Goal: Task Accomplishment & Management: Use online tool/utility

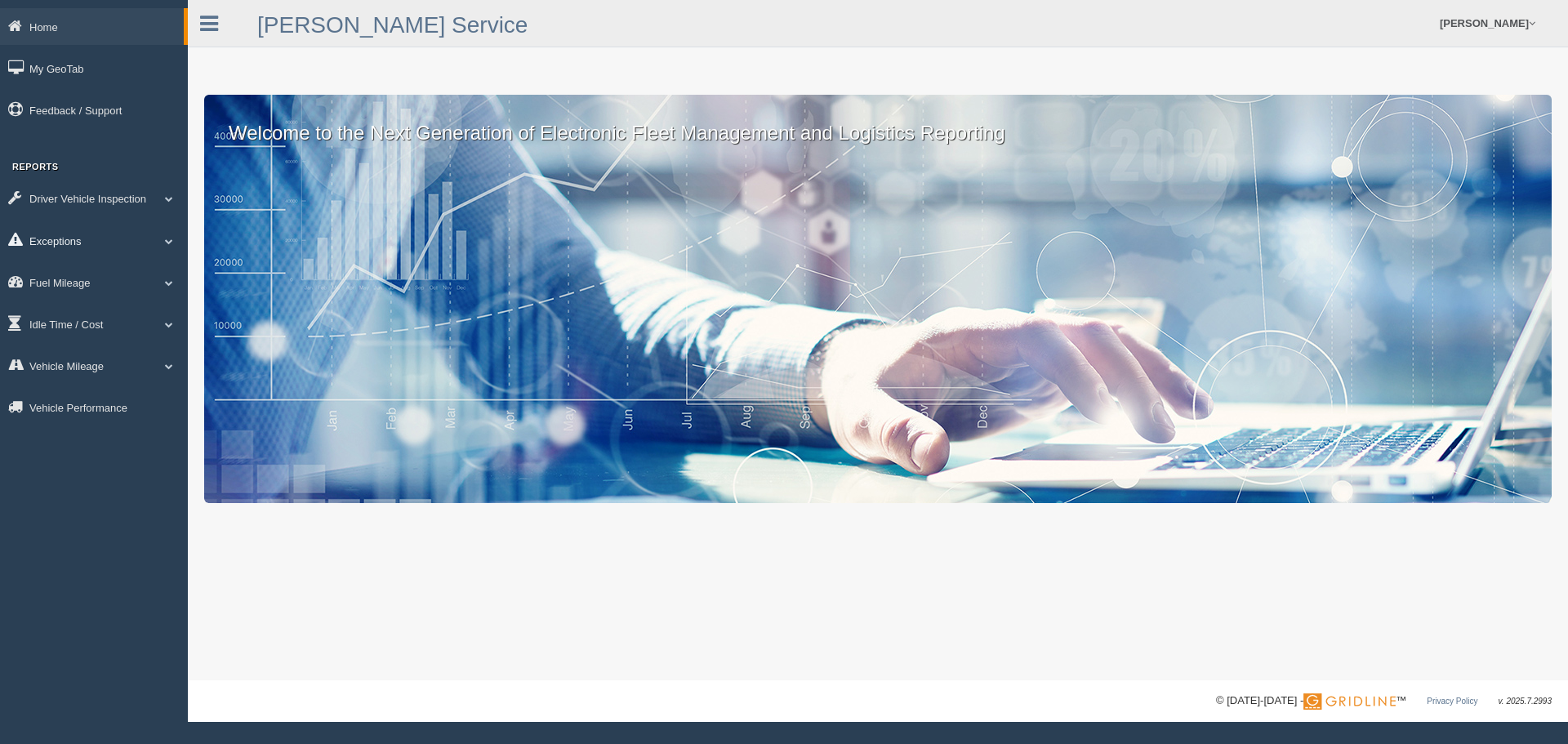
click at [65, 240] on link "Exceptions" at bounding box center [93, 241] width 188 height 37
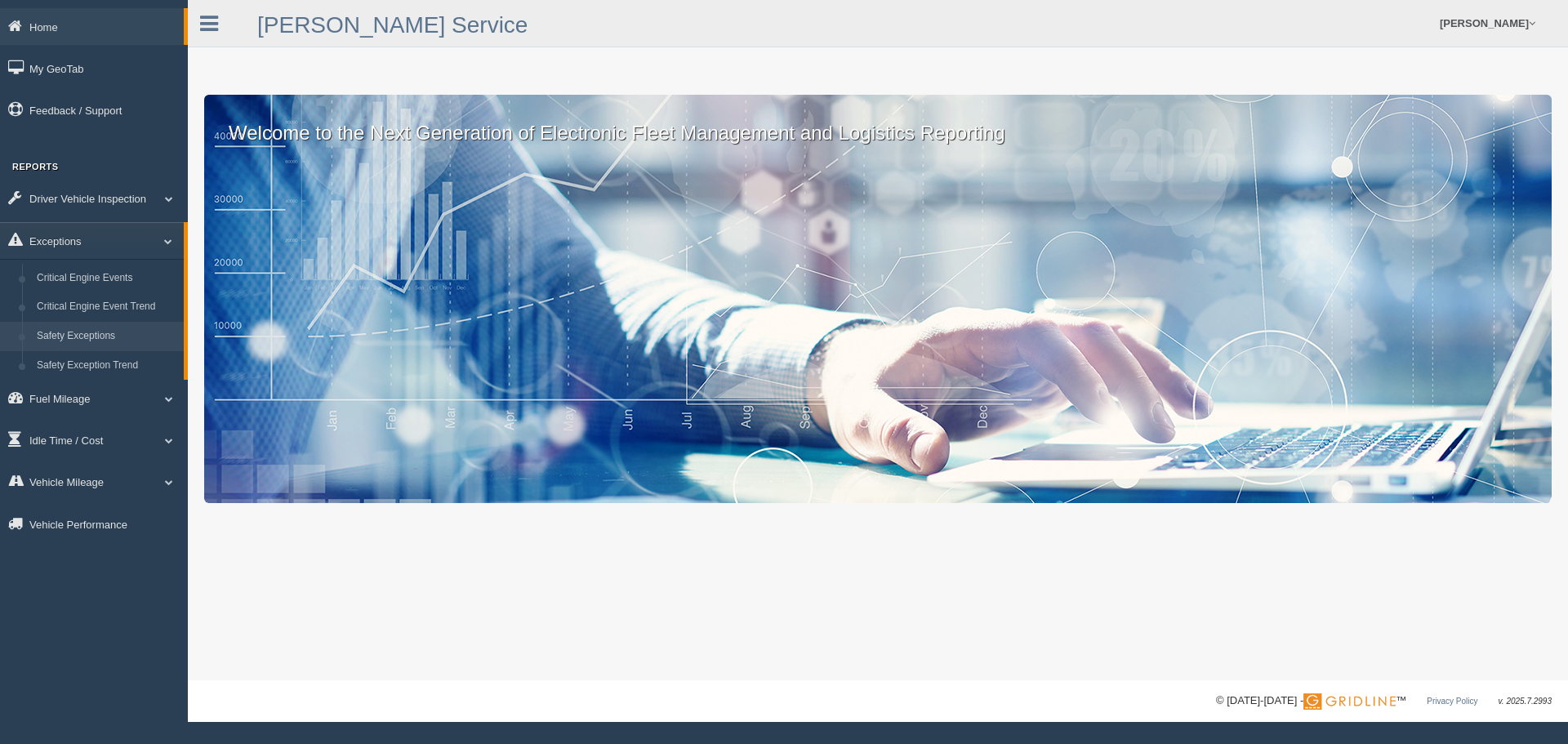
click at [79, 342] on link "Safety Exceptions" at bounding box center [106, 336] width 154 height 29
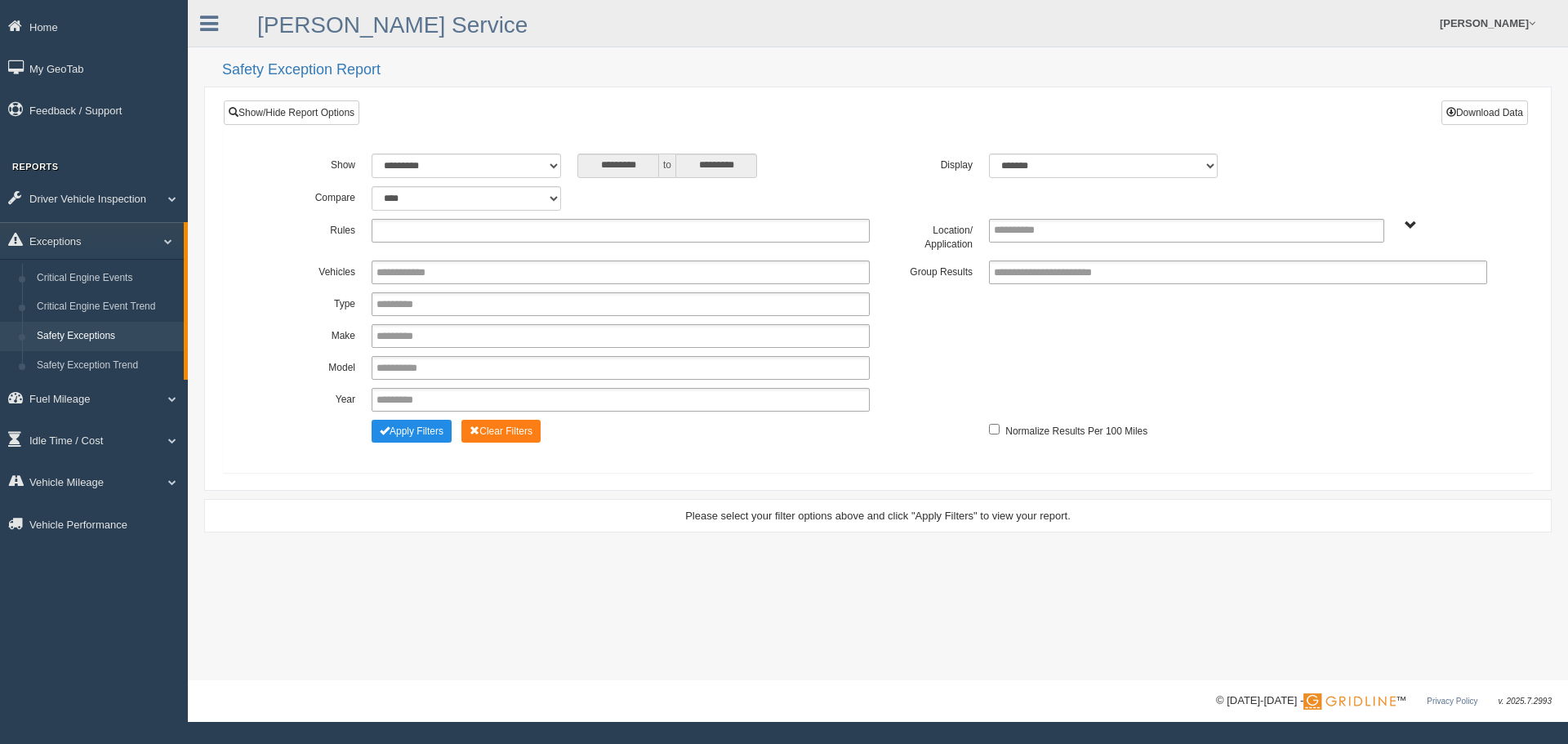
click at [394, 230] on input "text" at bounding box center [420, 230] width 88 height 20
click at [396, 255] on li "Seat belt" at bounding box center [620, 252] width 497 height 20
click at [482, 236] on ul "Seat belt" at bounding box center [619, 231] width 498 height 23
click at [453, 268] on li "Harsh Braking" at bounding box center [620, 273] width 497 height 20
click at [572, 227] on ul "Seat belt Harsh Braking" at bounding box center [619, 231] width 498 height 23
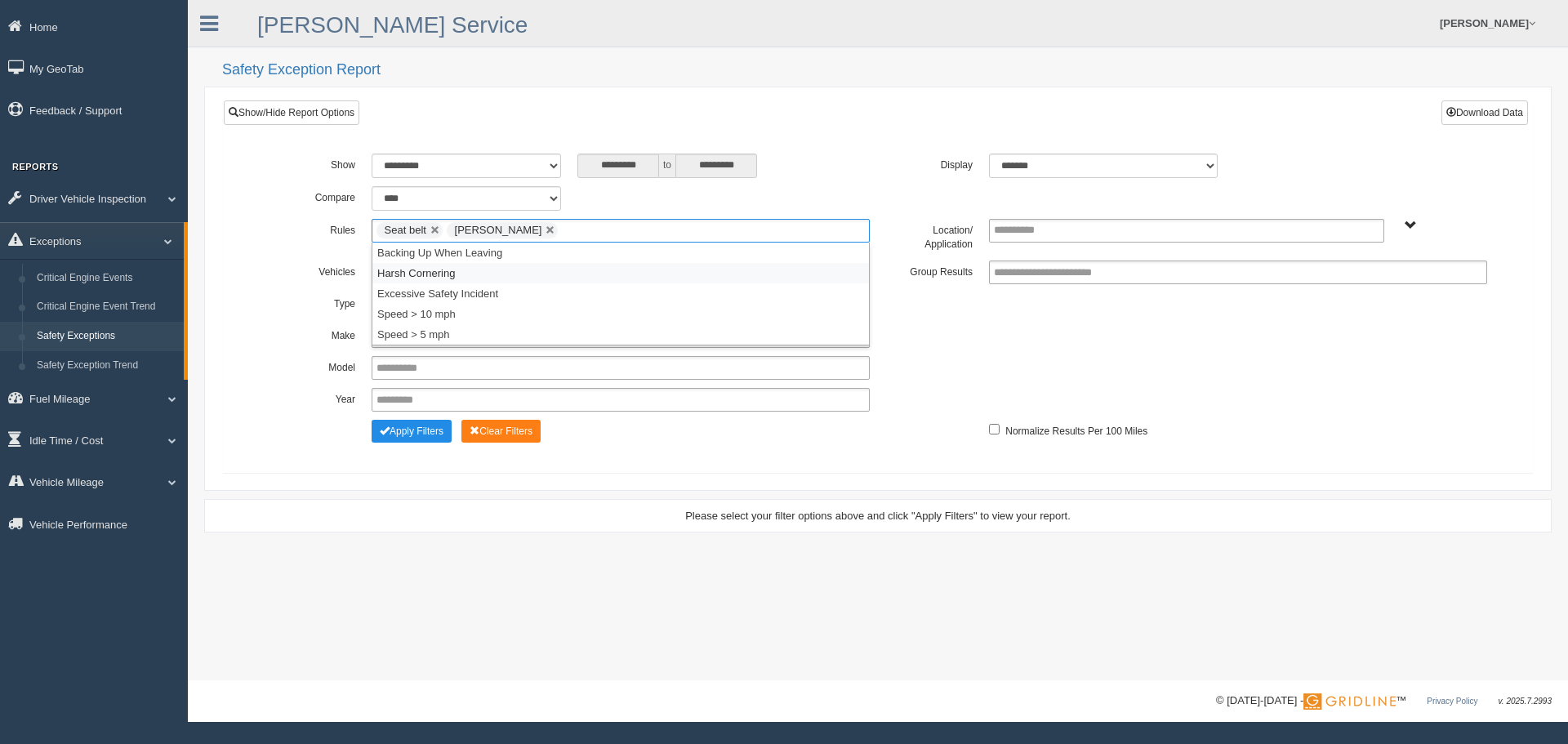
click at [490, 269] on li "Harsh Cornering" at bounding box center [620, 273] width 497 height 20
click at [680, 231] on ul "Seat belt Harsh Braking Harsh Cornering" at bounding box center [619, 231] width 498 height 23
click at [491, 286] on li "Speed > 10 mph" at bounding box center [620, 293] width 497 height 20
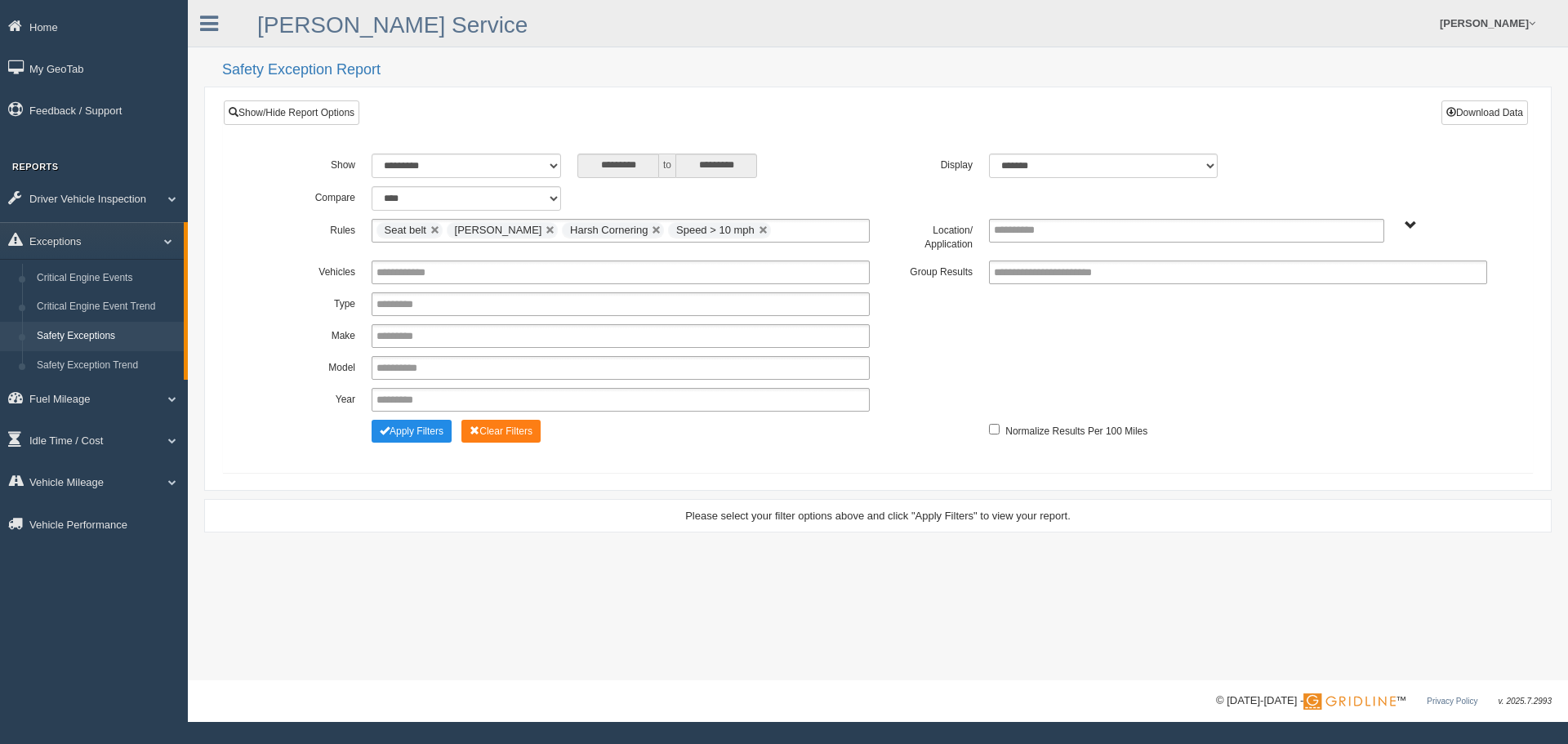
click at [1412, 221] on span "B. Vehicle Class C. Emergency Response Matt Pregon (Safety WTS-70-00) WCH-10-00…" at bounding box center [1410, 226] width 13 height 13
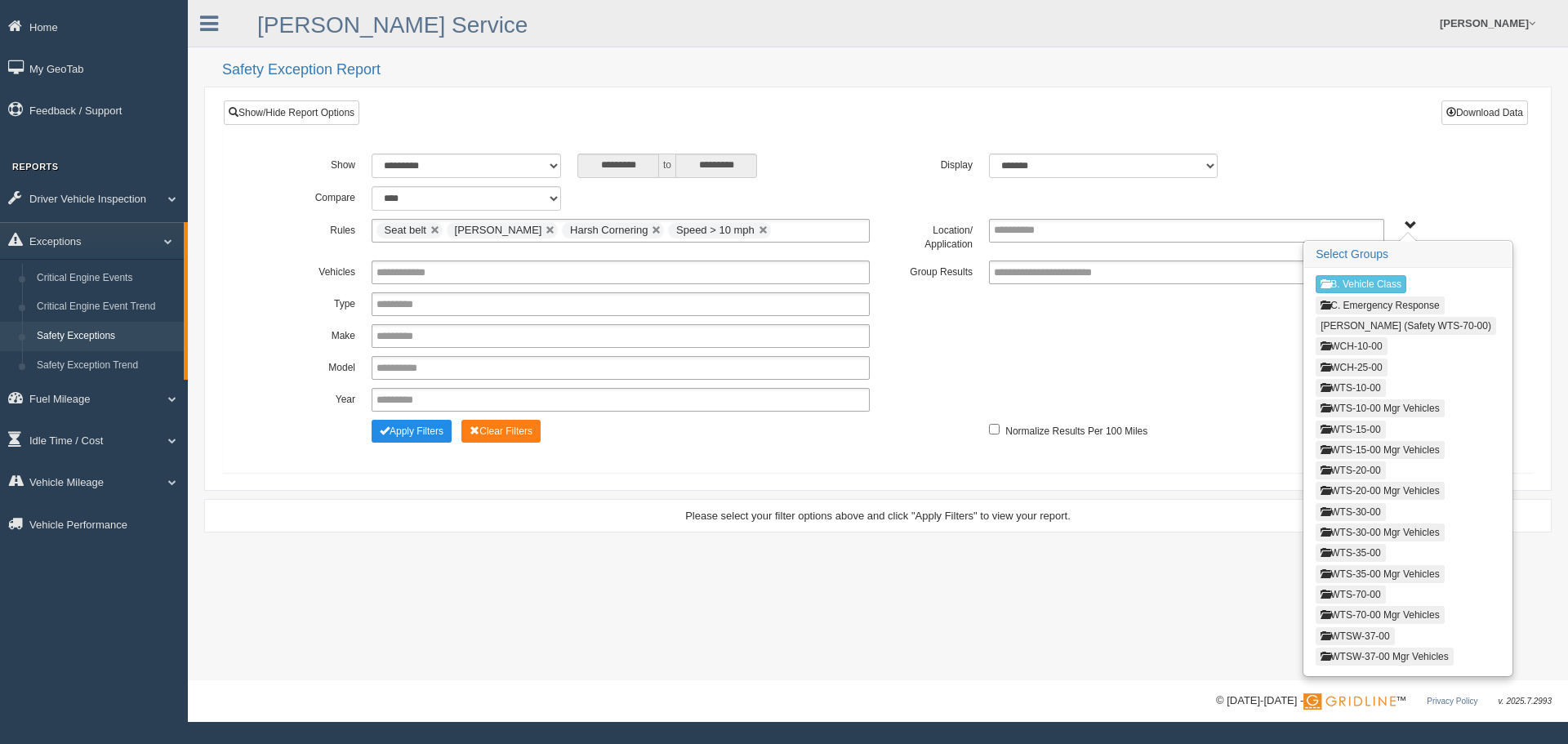
click at [1348, 345] on button "WCH-10-00" at bounding box center [1351, 346] width 71 height 18
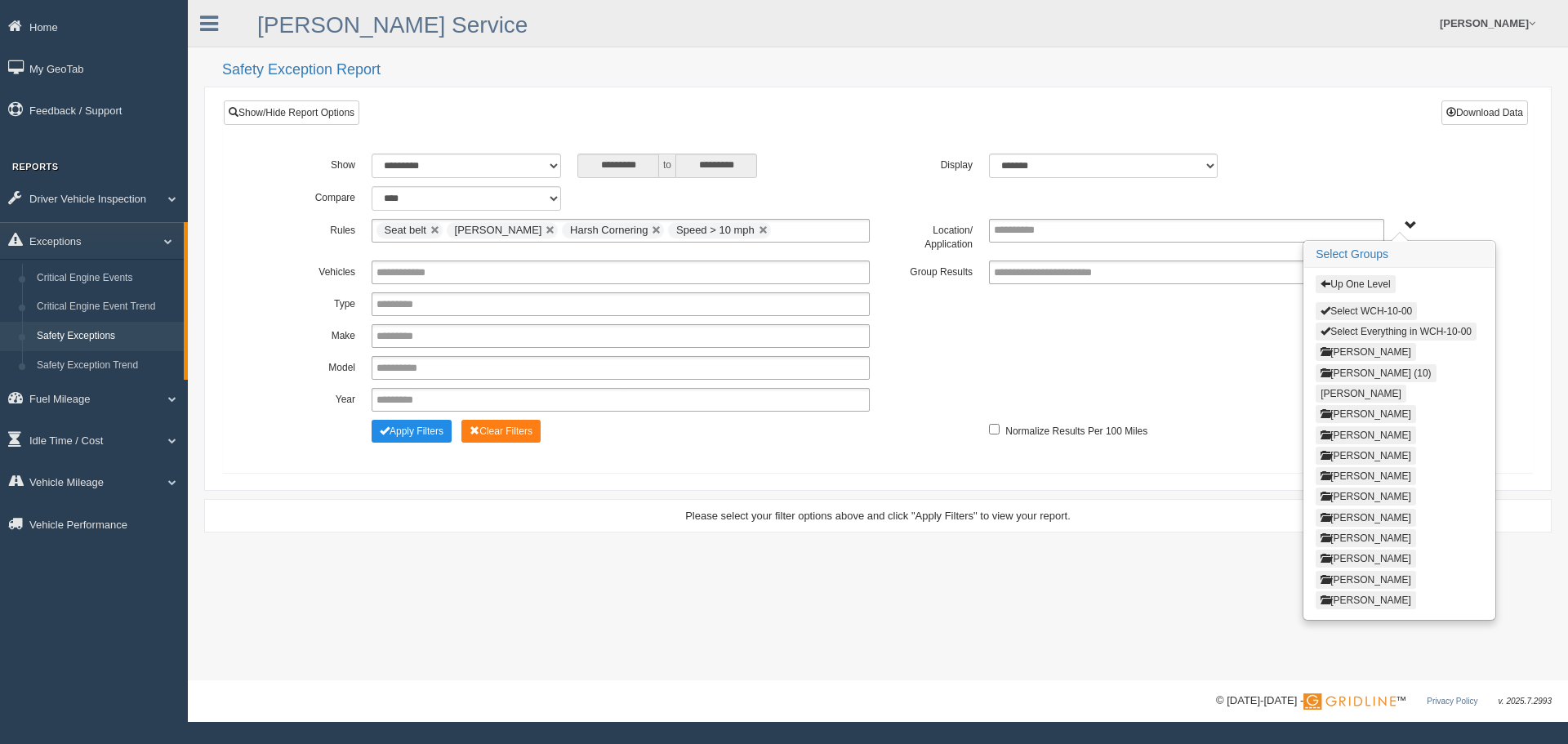
click at [1343, 315] on button "Select WCH-10-00" at bounding box center [1366, 311] width 101 height 18
click at [1358, 285] on button "Up One Level" at bounding box center [1355, 284] width 79 height 18
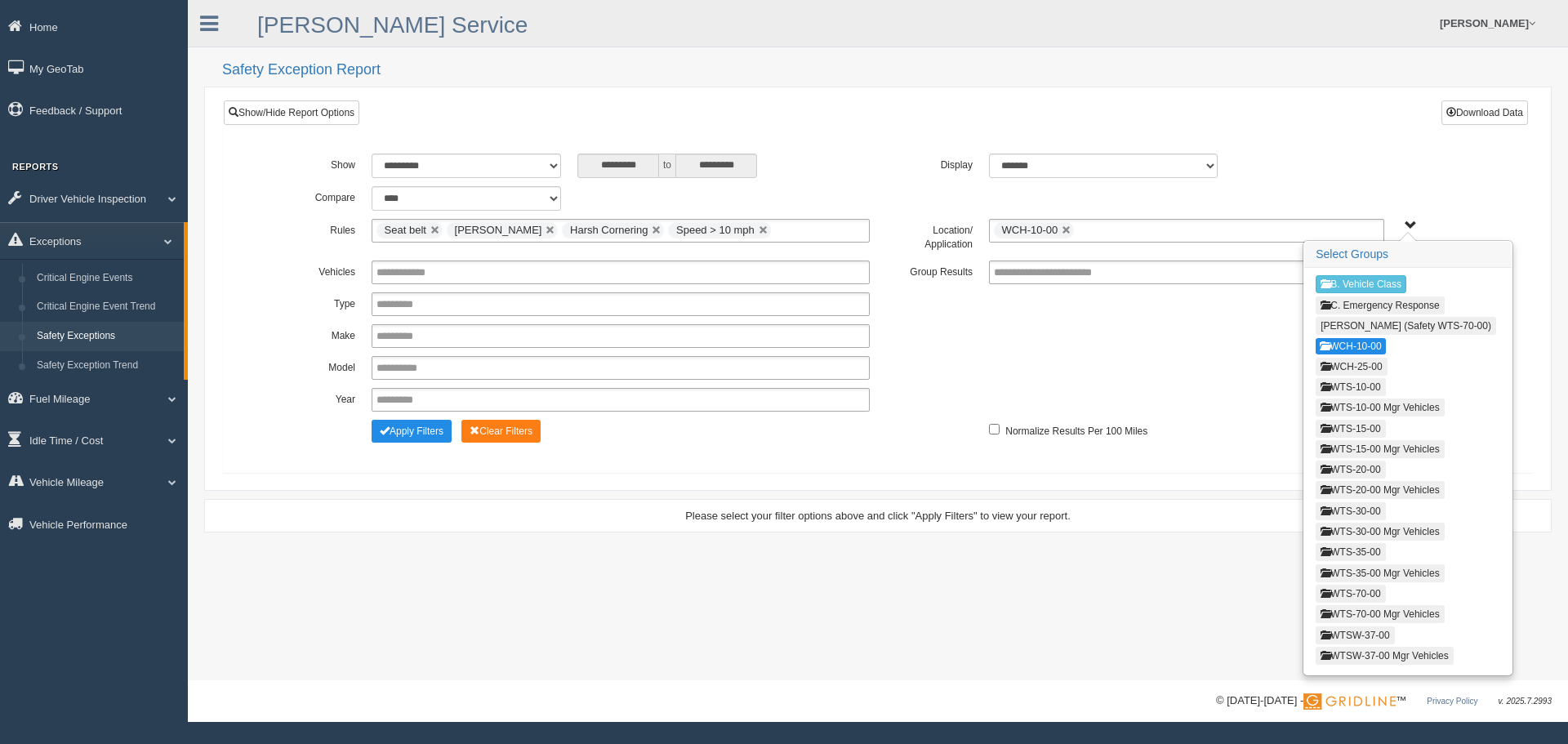
click at [1343, 370] on button "WCH-25-00" at bounding box center [1351, 366] width 71 height 18
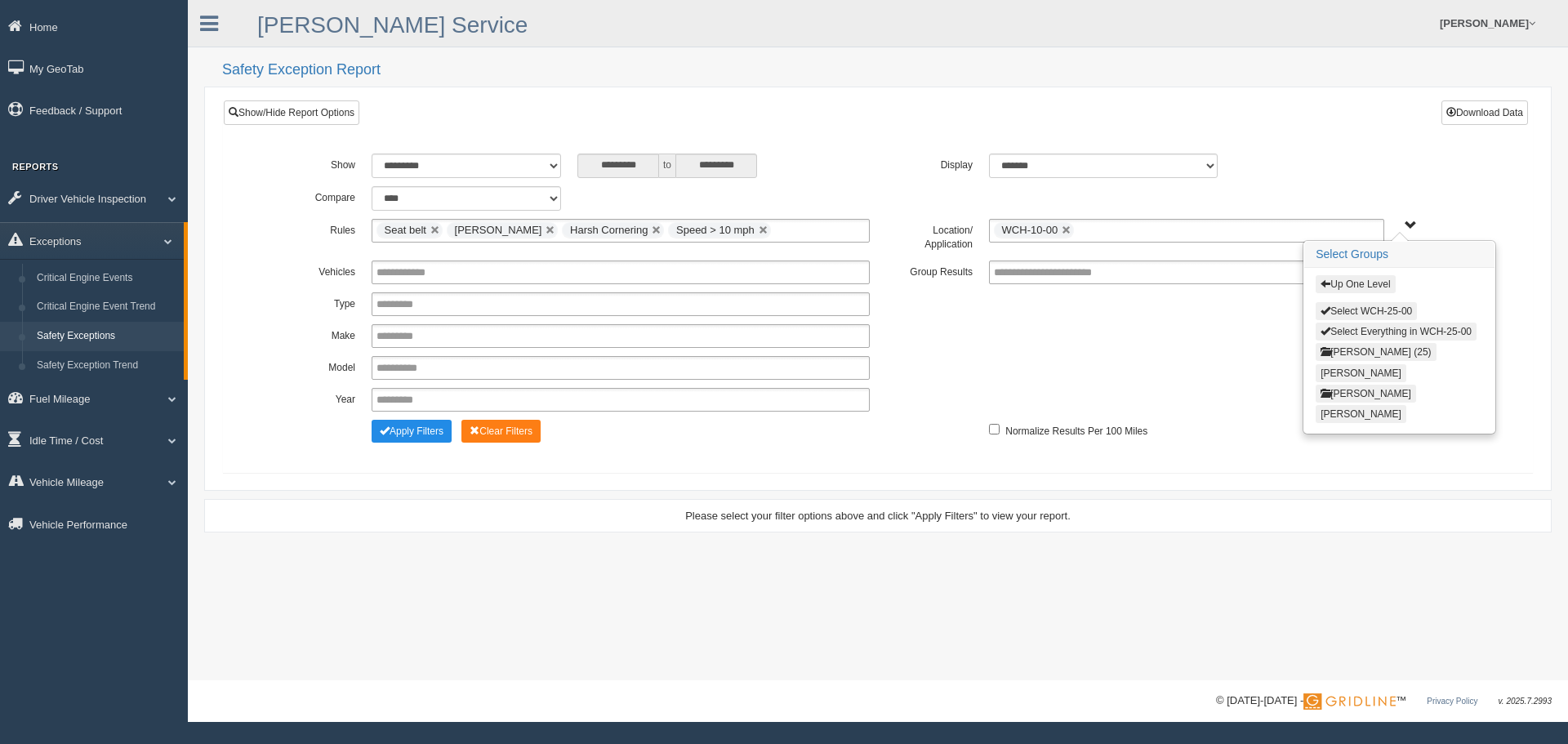
click at [1360, 285] on button "Up One Level" at bounding box center [1355, 284] width 79 height 18
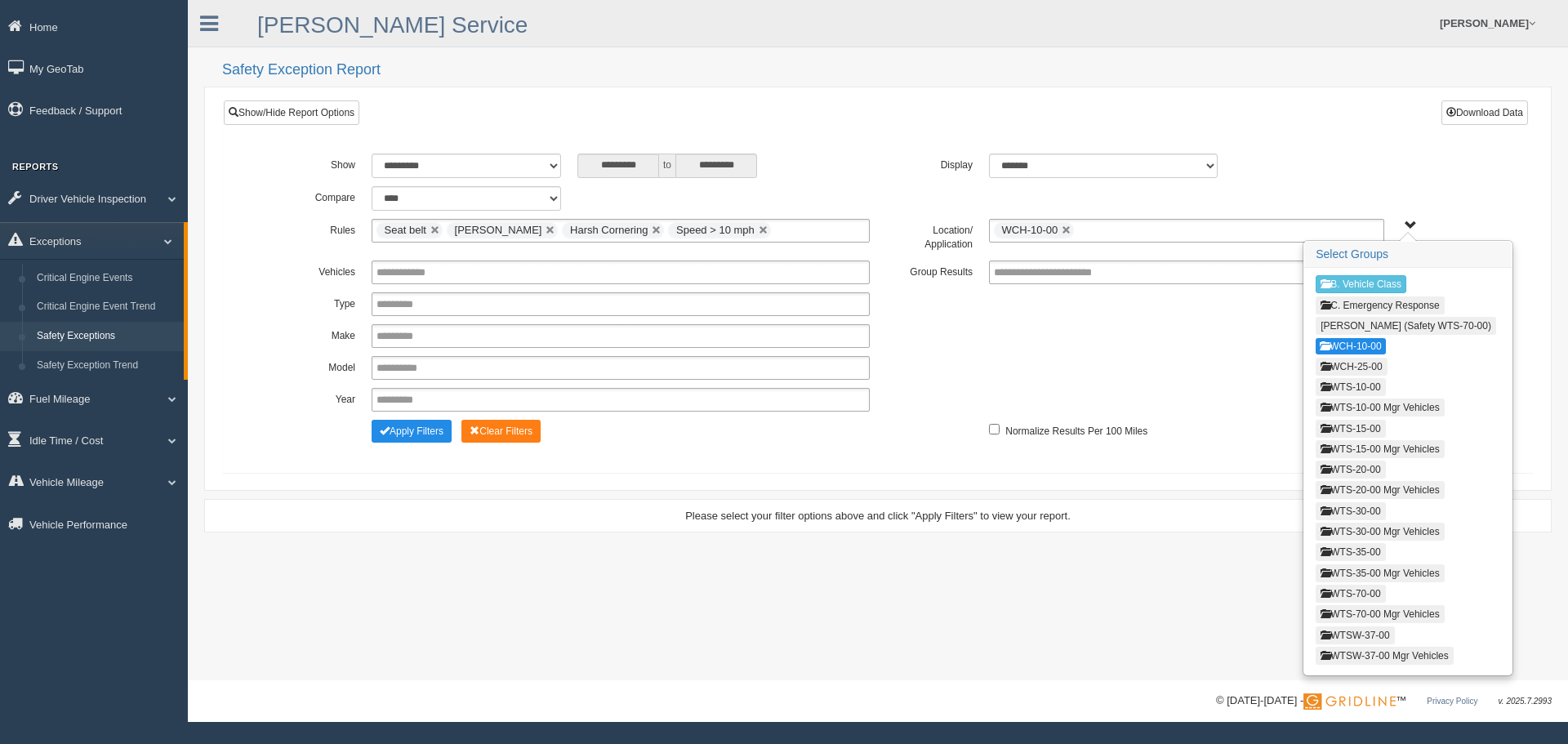
click at [1346, 358] on button "WCH-25-00" at bounding box center [1351, 366] width 71 height 18
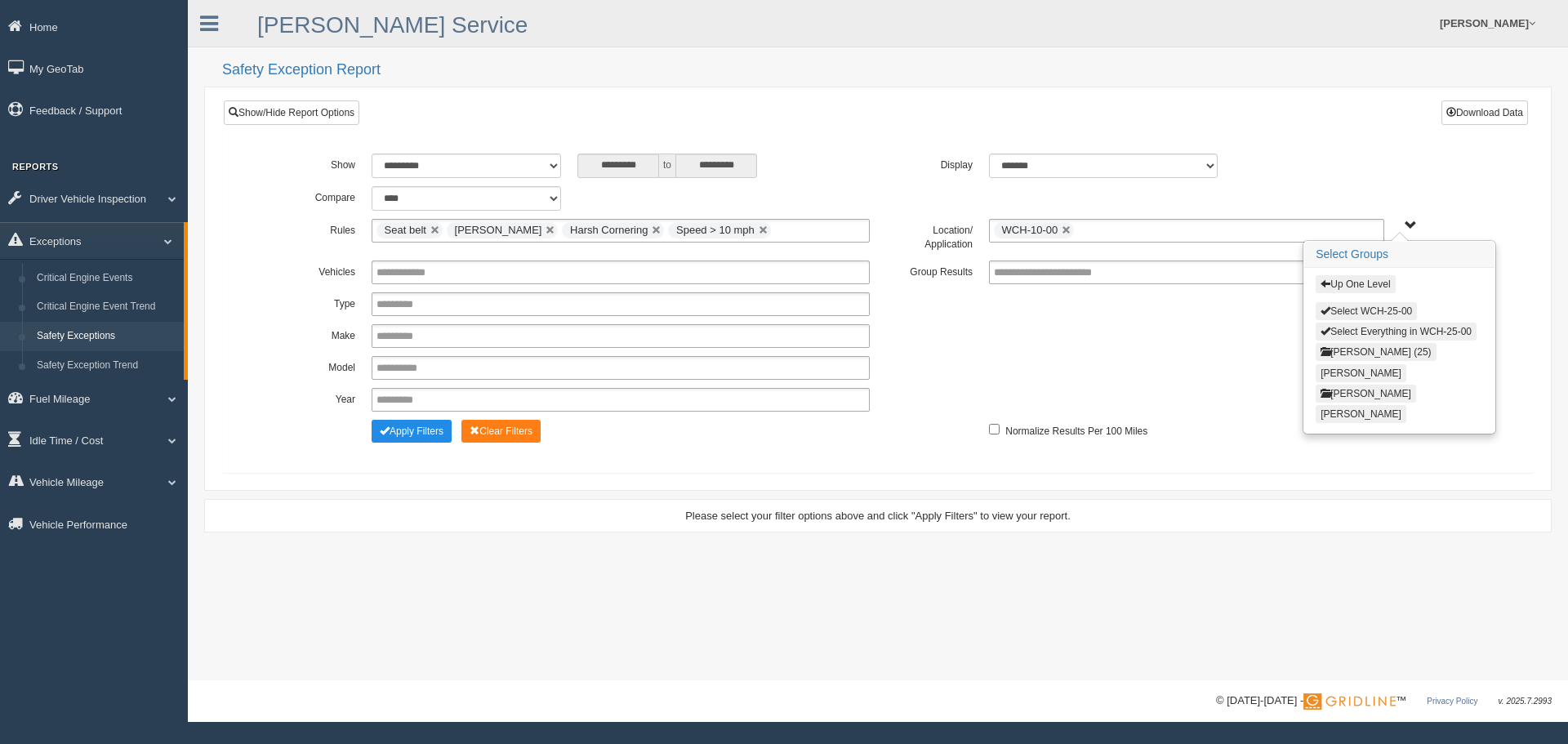
click at [1363, 313] on button "Select WCH-25-00" at bounding box center [1366, 311] width 101 height 18
click at [1363, 286] on button "Up One Level" at bounding box center [1355, 284] width 79 height 18
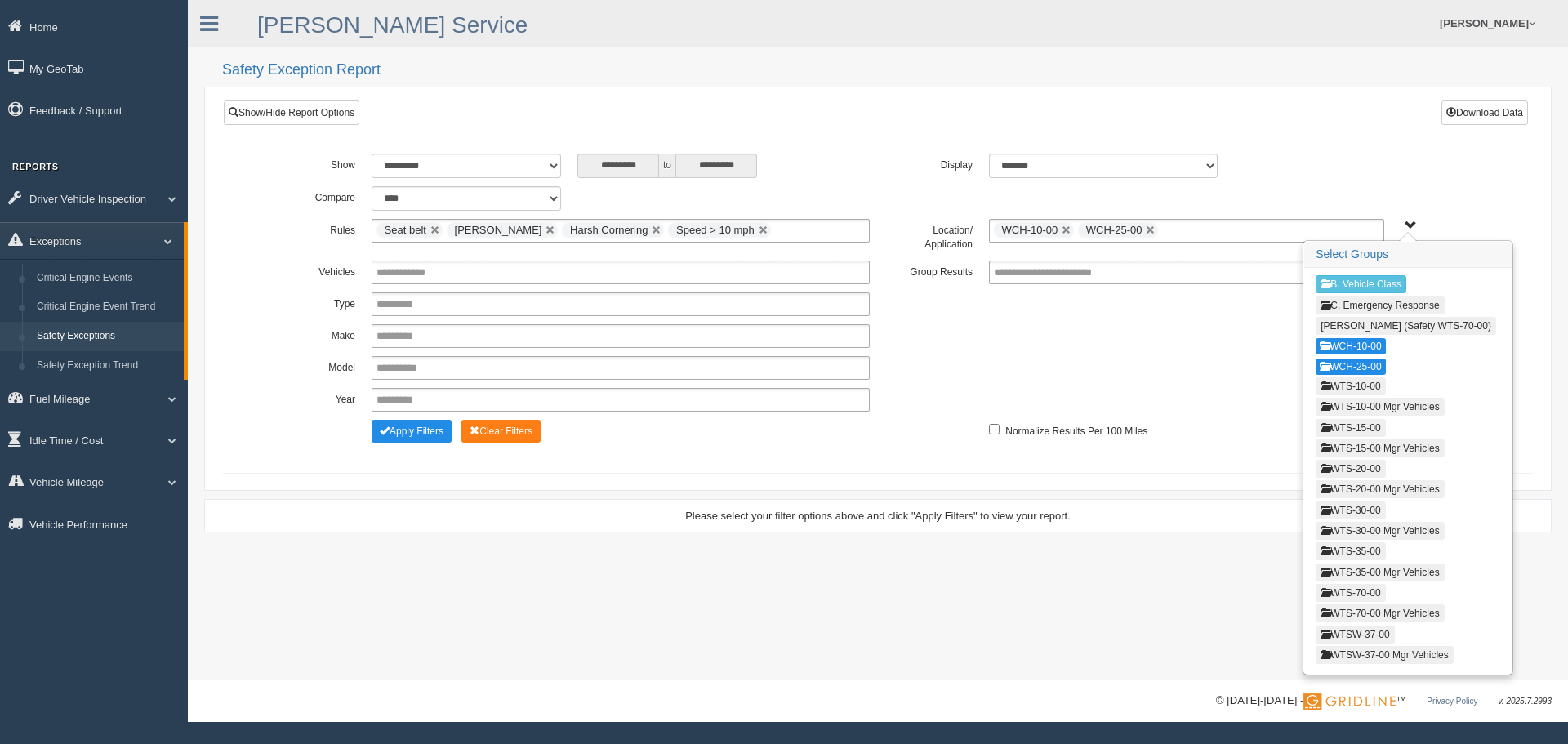
click at [1346, 382] on button "WTS-10-00" at bounding box center [1350, 386] width 69 height 18
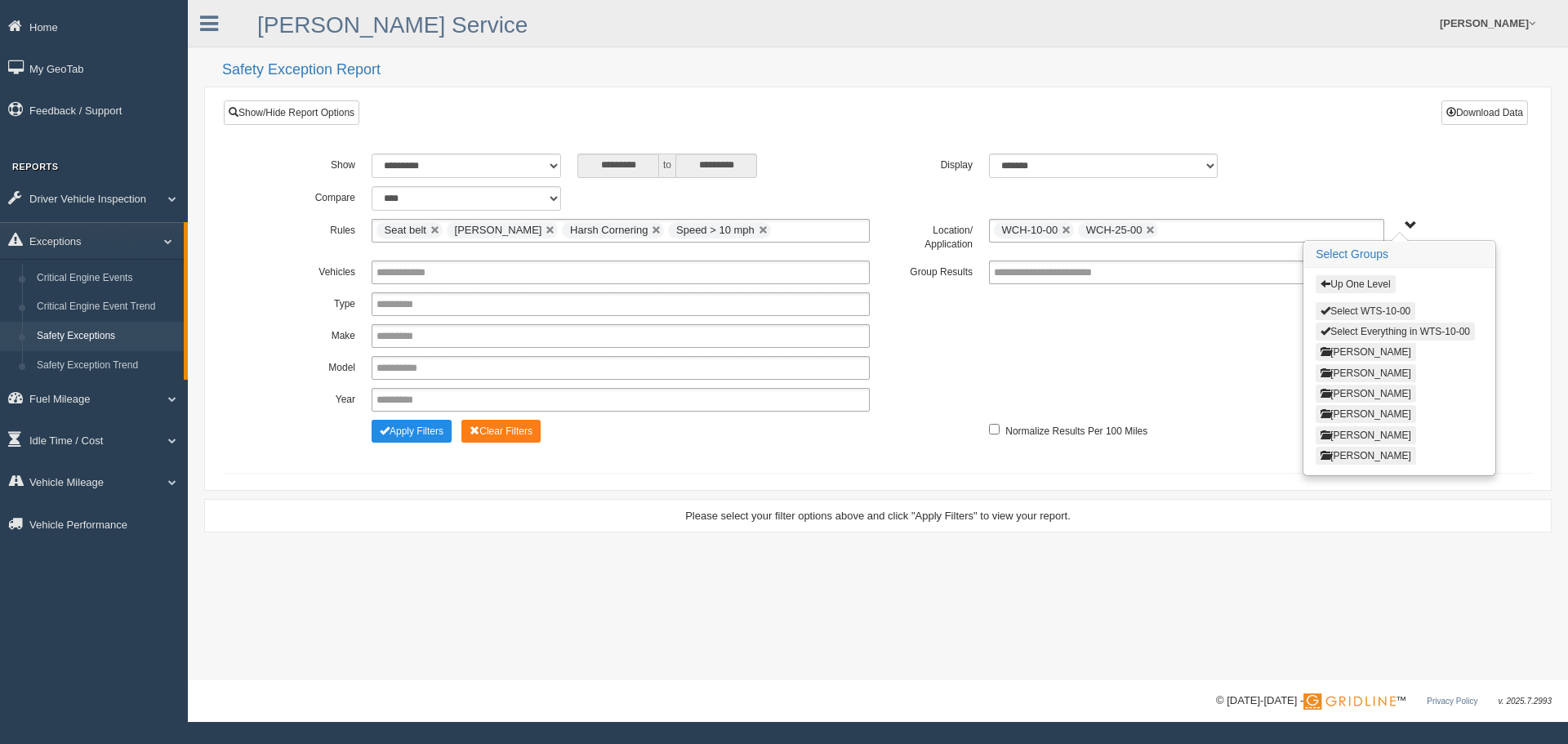
click at [1359, 315] on button "Select WTS-10-00" at bounding box center [1365, 311] width 99 height 18
click at [1362, 280] on button "Up One Level" at bounding box center [1355, 284] width 79 height 18
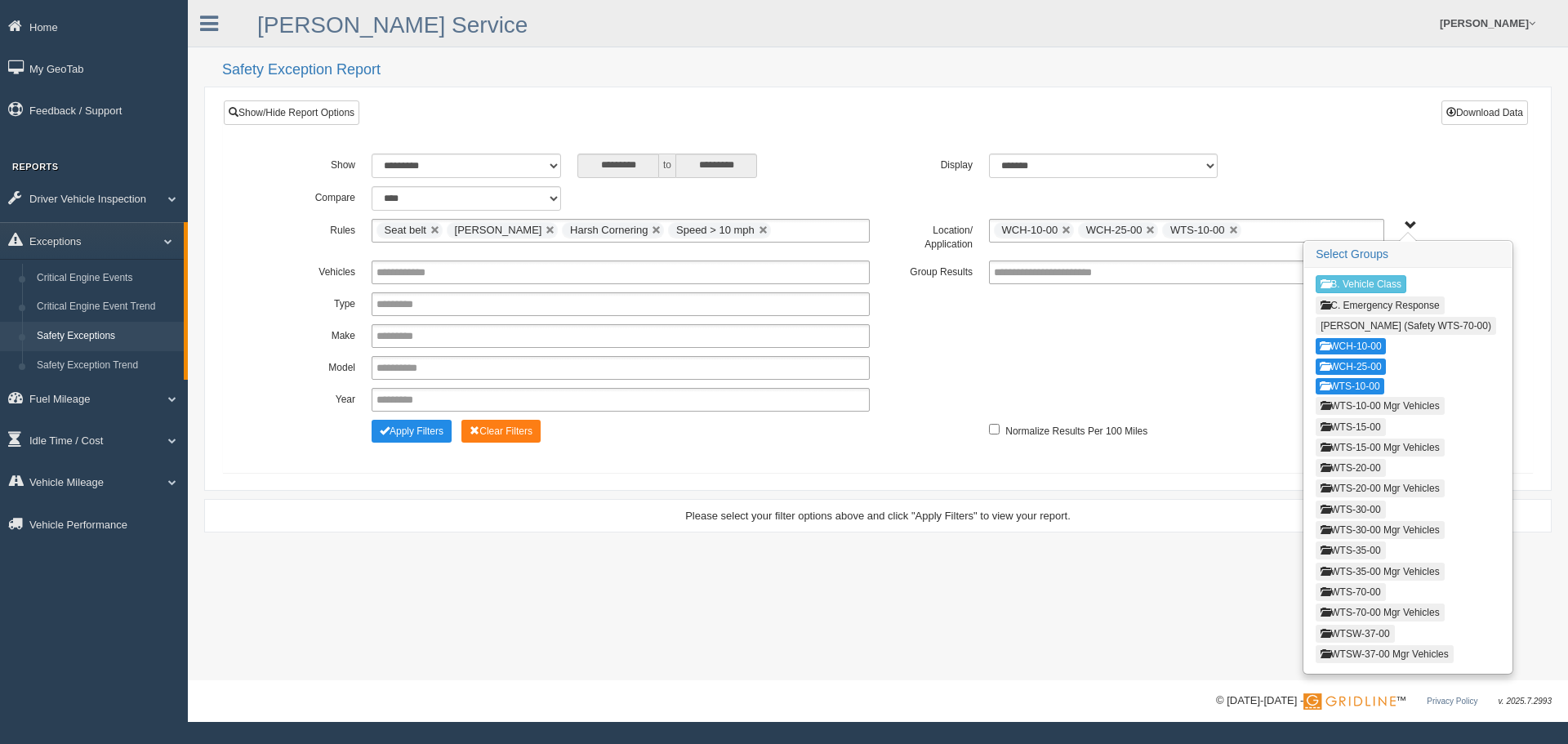
click at [1356, 401] on button "WTS-10-00 Mgr Vehicles" at bounding box center [1380, 405] width 129 height 18
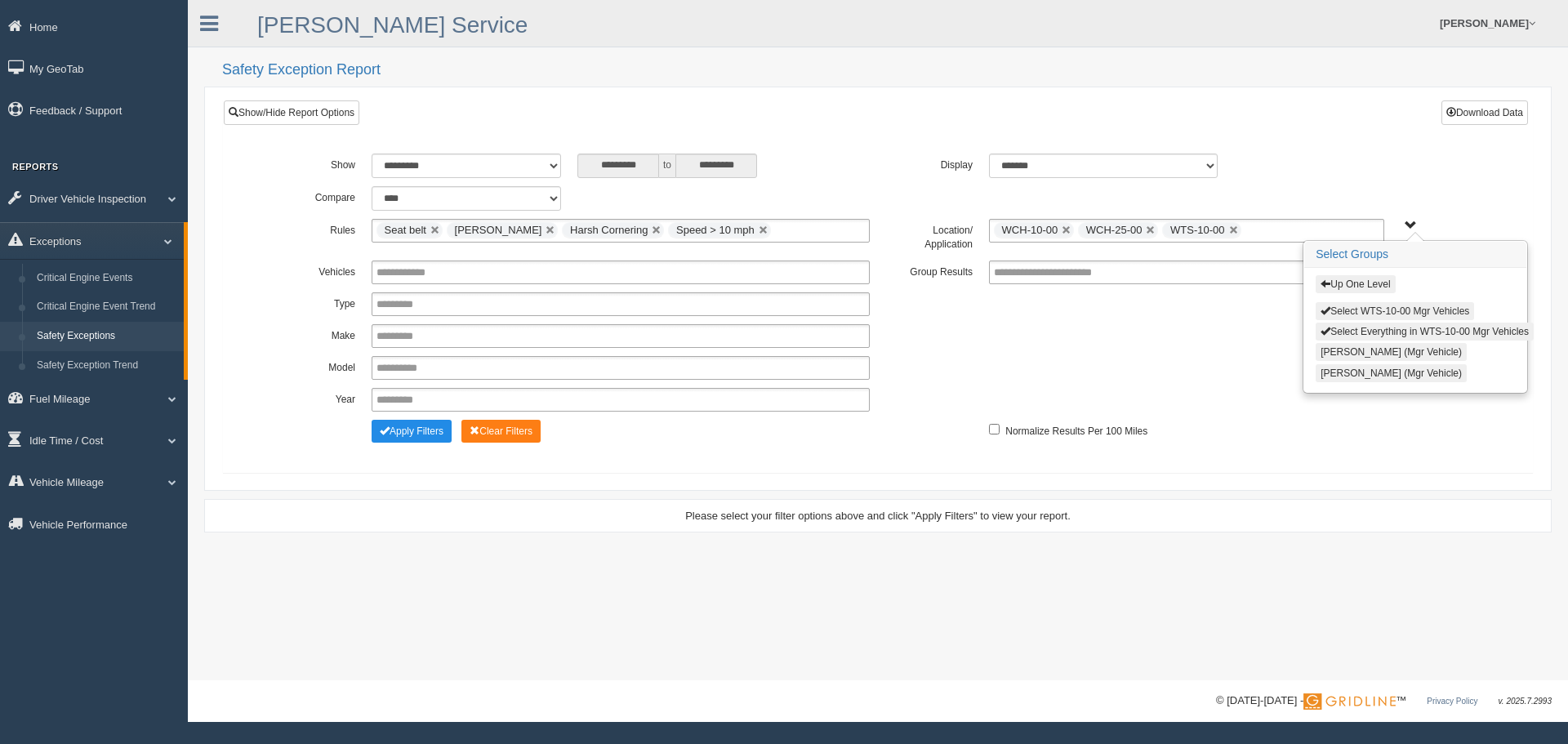
click at [1366, 313] on button "Select WTS-10-00 Mgr Vehicles" at bounding box center [1395, 311] width 159 height 18
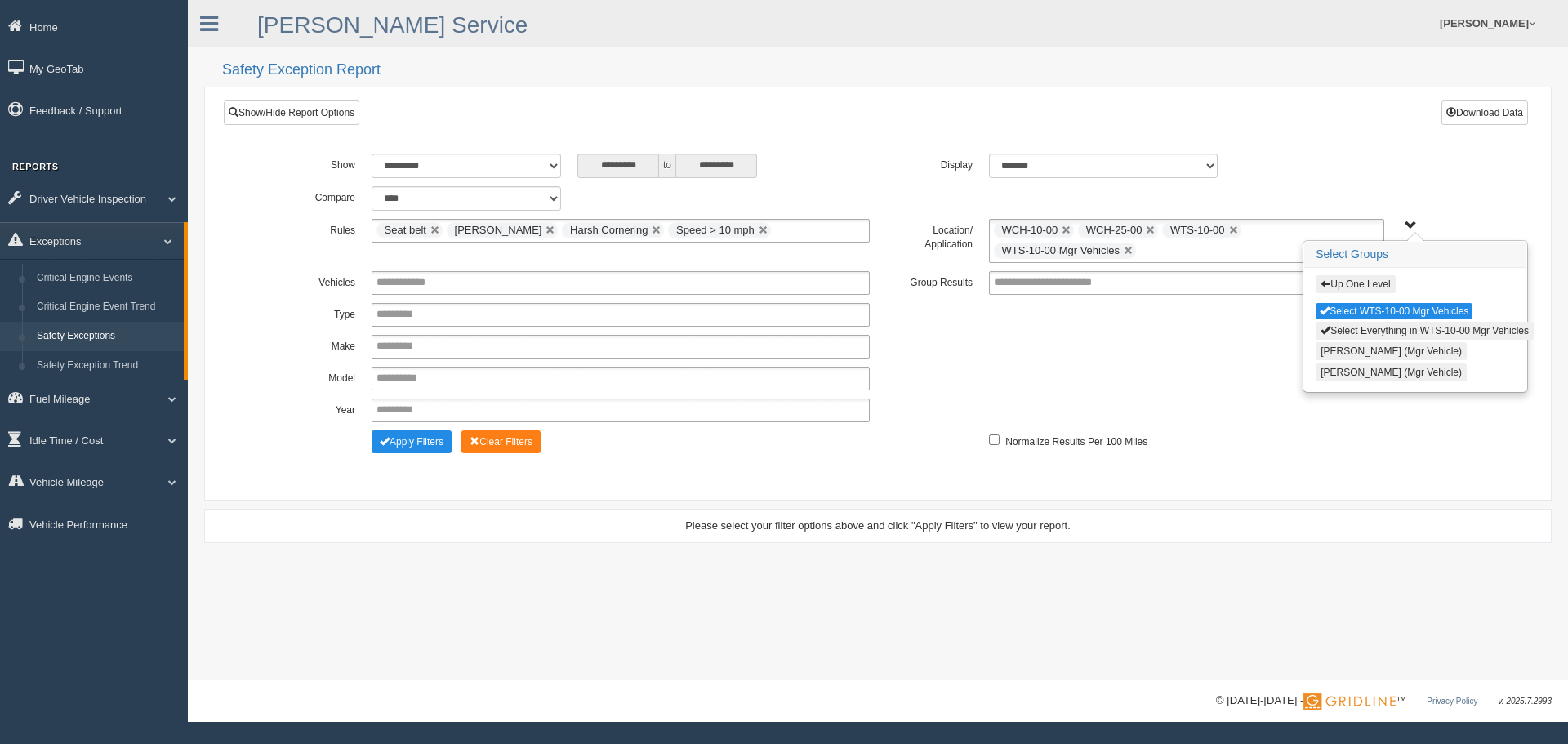
click at [1365, 281] on button "Up One Level" at bounding box center [1355, 284] width 79 height 18
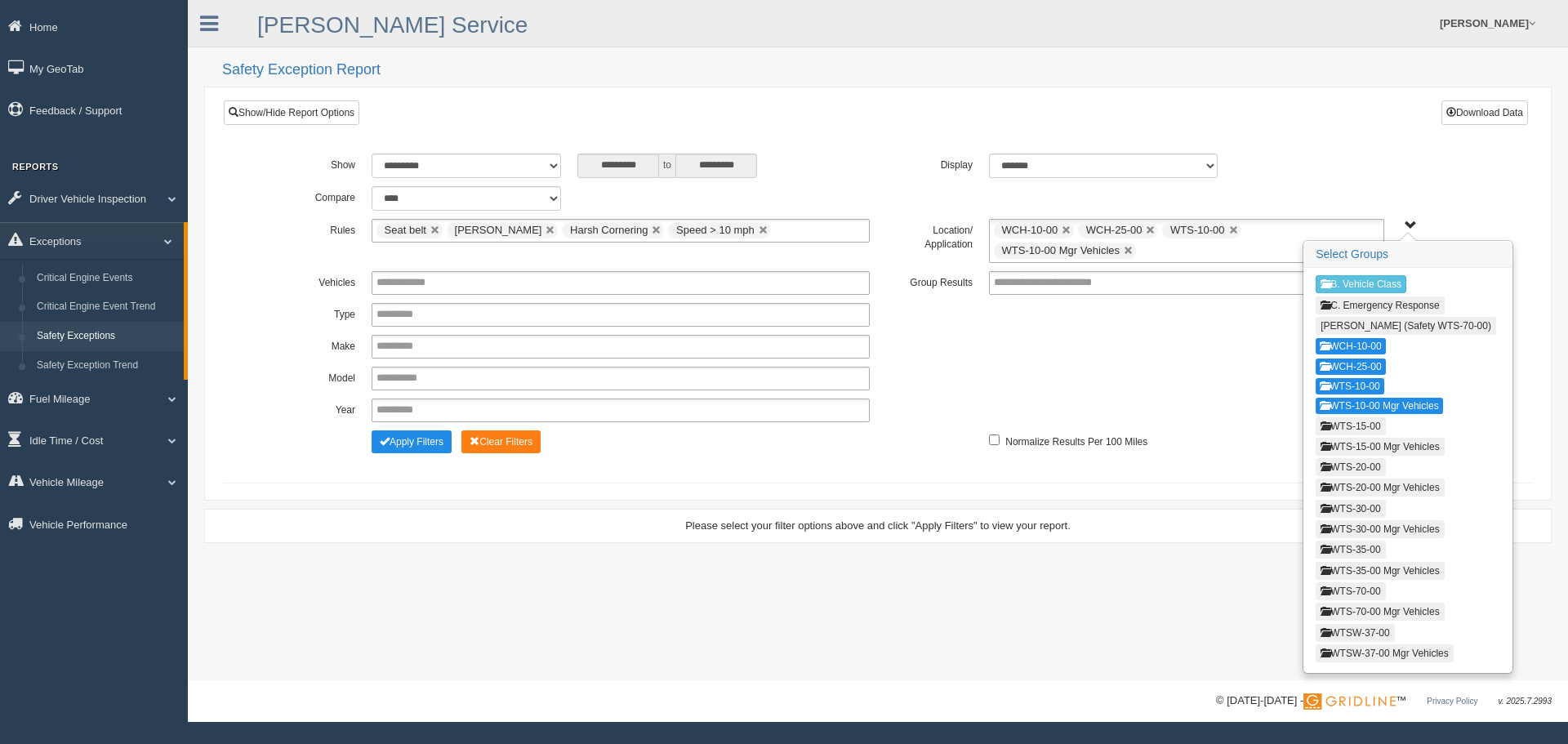
click at [1366, 420] on button "WTS-15-00" at bounding box center [1350, 426] width 69 height 18
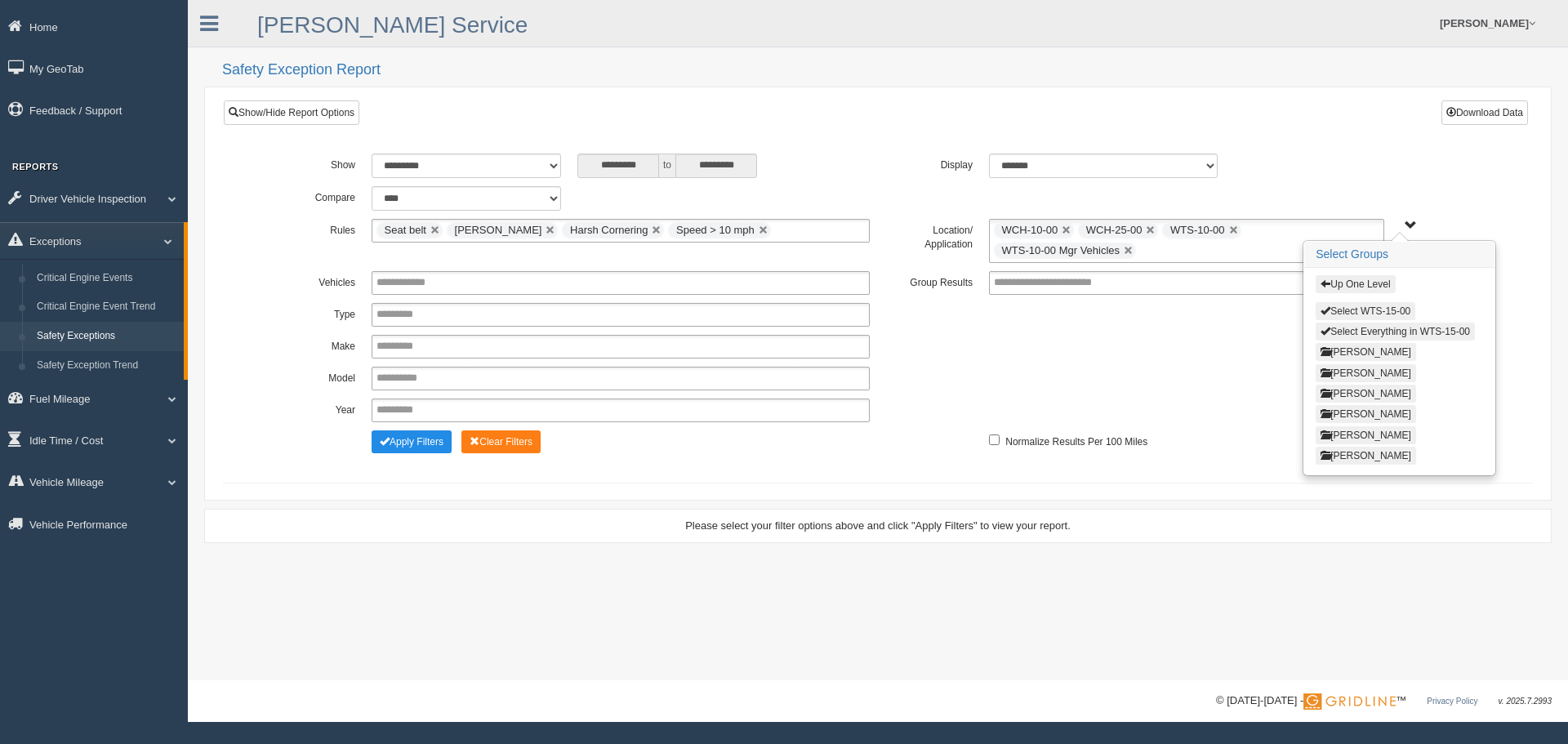
click at [1375, 306] on button "Select WTS-15-00" at bounding box center [1365, 311] width 99 height 18
click at [1370, 274] on div "Up One Level Select WTS-15-00 Select Everything in WTS-15-00 GREGORY WILLIAMS K…" at bounding box center [1399, 370] width 190 height 205
click at [1365, 283] on button "Up One Level" at bounding box center [1355, 284] width 79 height 18
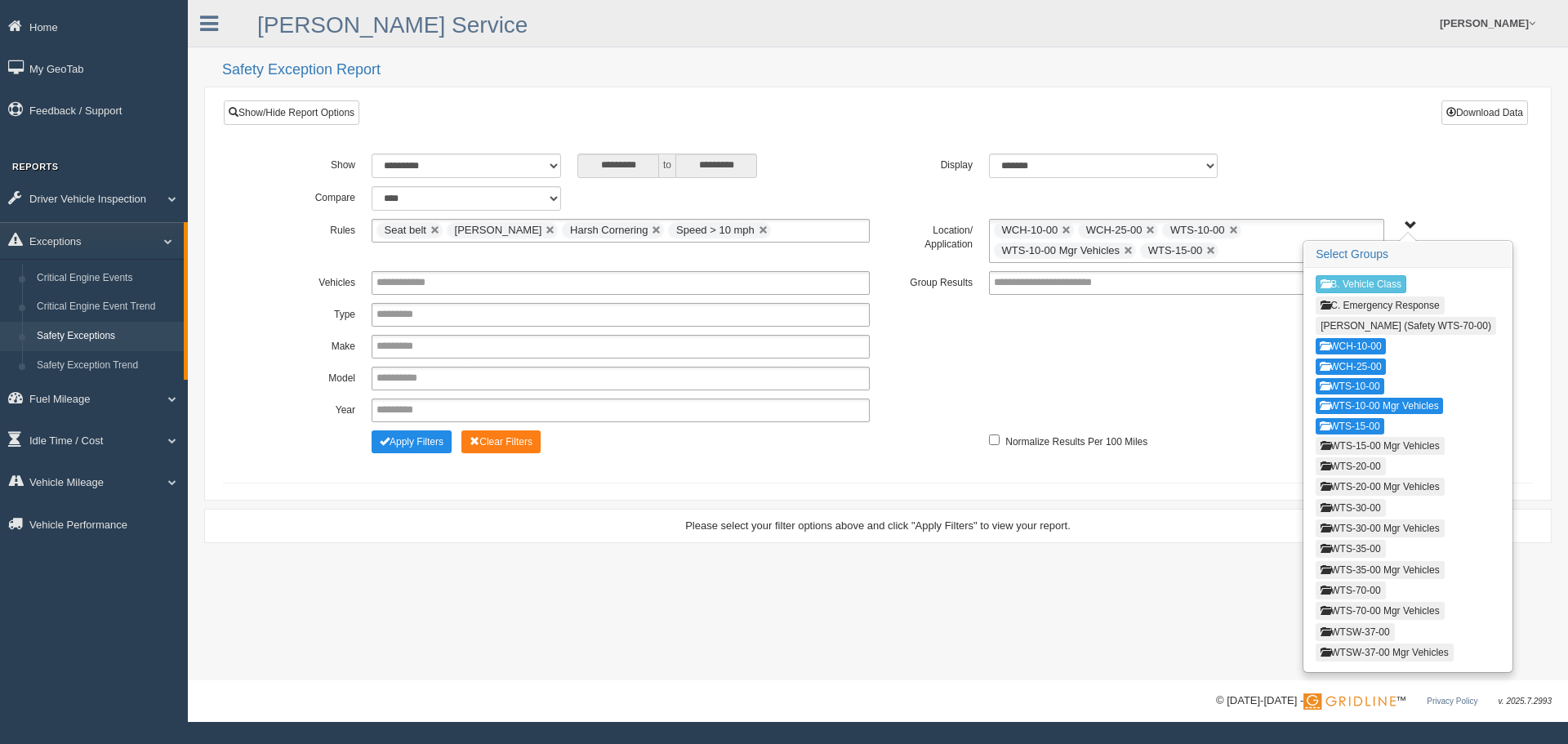
click at [1344, 442] on button "WTS-15-00 Mgr Vehicles" at bounding box center [1380, 446] width 129 height 18
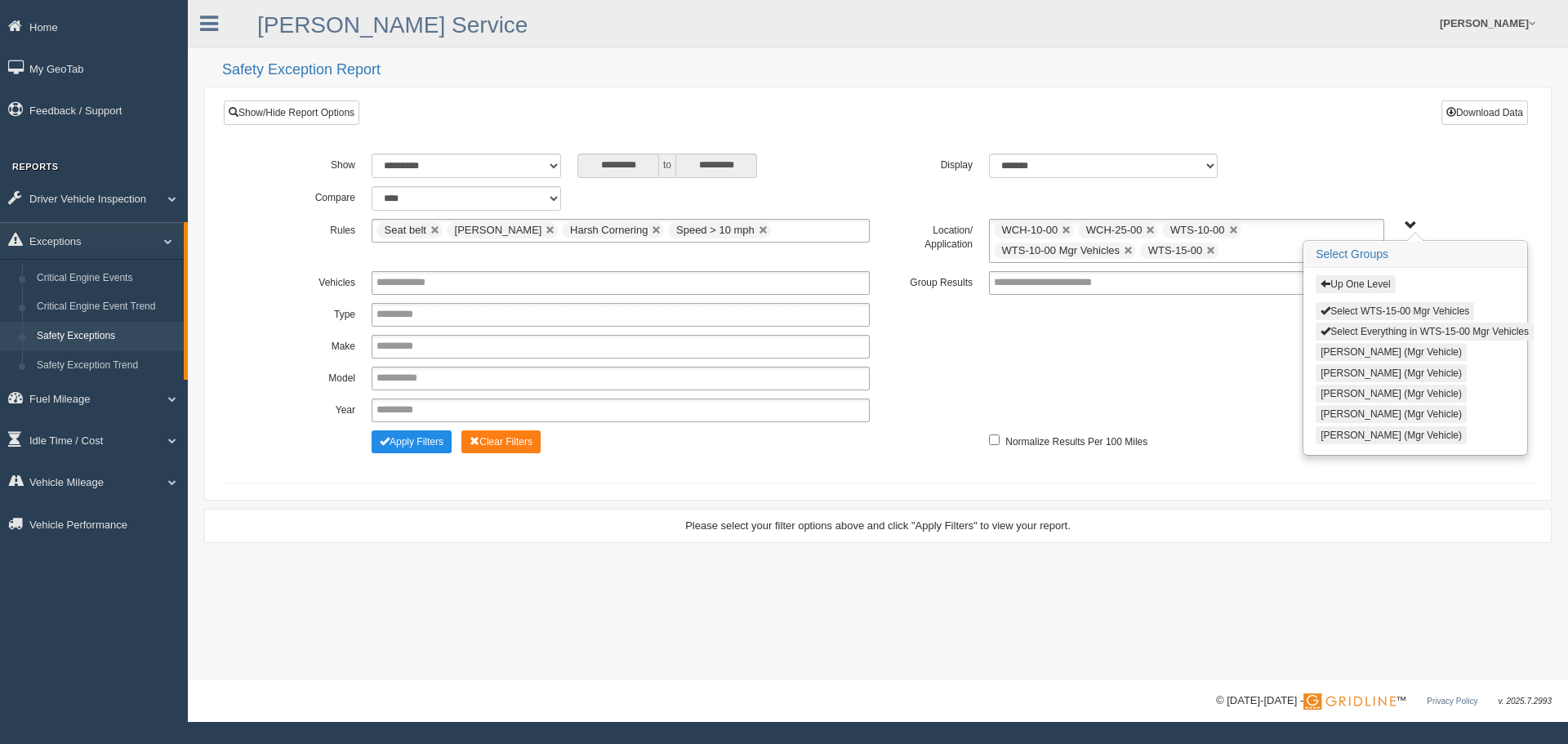
click at [1369, 314] on button "Select WTS-15-00 Mgr Vehicles" at bounding box center [1395, 311] width 159 height 18
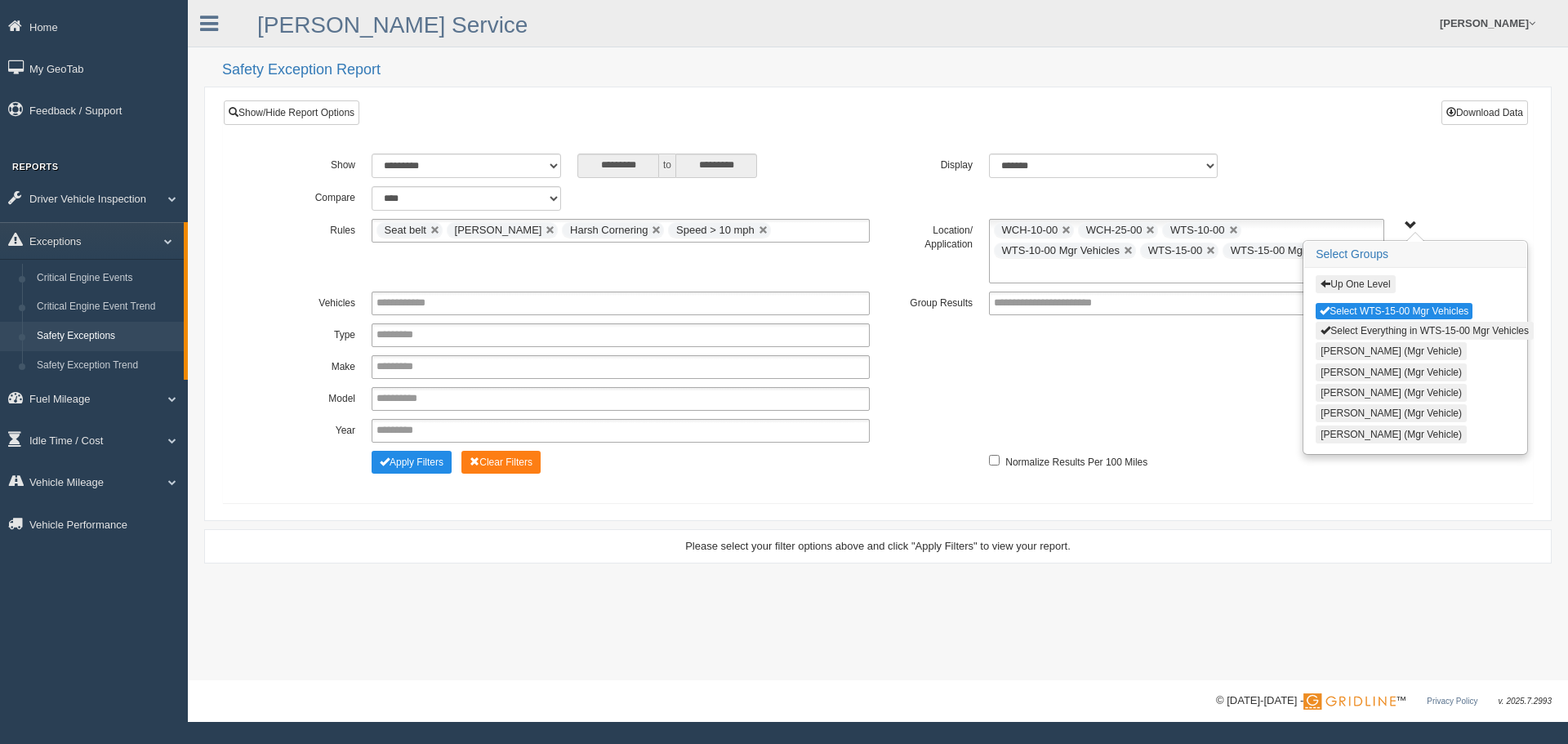
click at [1366, 284] on button "Up One Level" at bounding box center [1355, 284] width 79 height 18
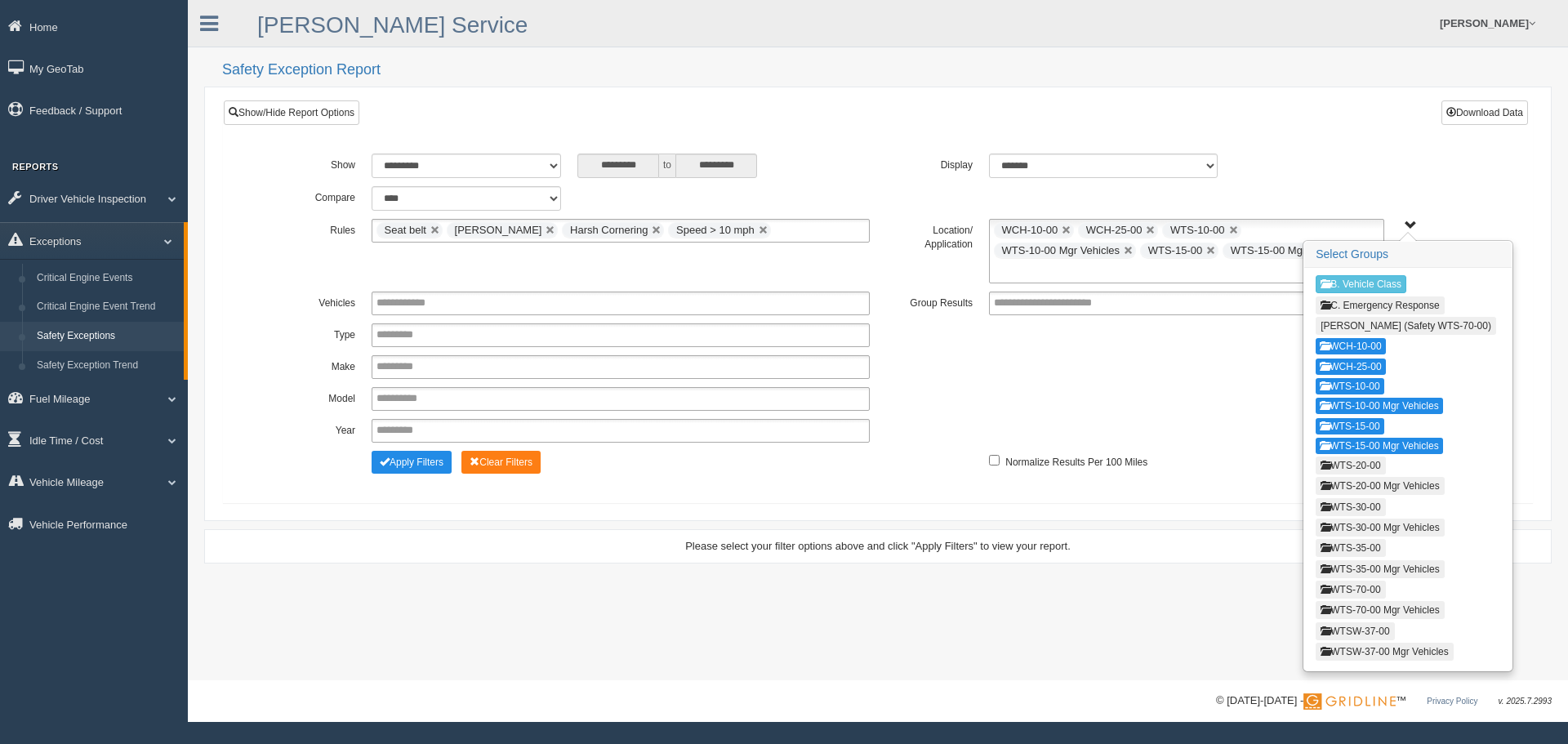
click at [1348, 470] on button "WTS-20-00" at bounding box center [1350, 465] width 69 height 18
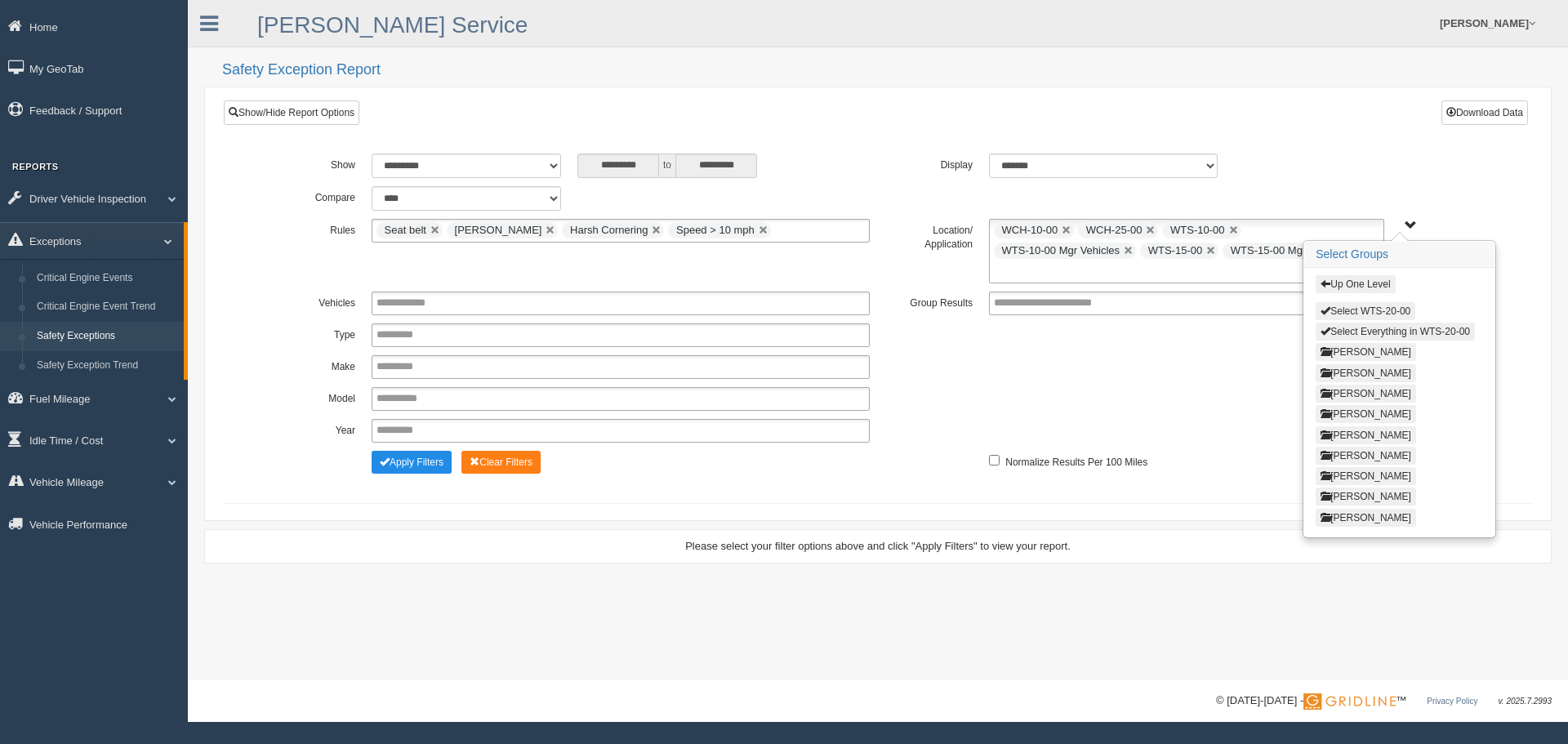
click at [1367, 312] on button "Select WTS-20-00" at bounding box center [1365, 311] width 99 height 18
click at [1368, 290] on button "Up One Level" at bounding box center [1355, 284] width 79 height 18
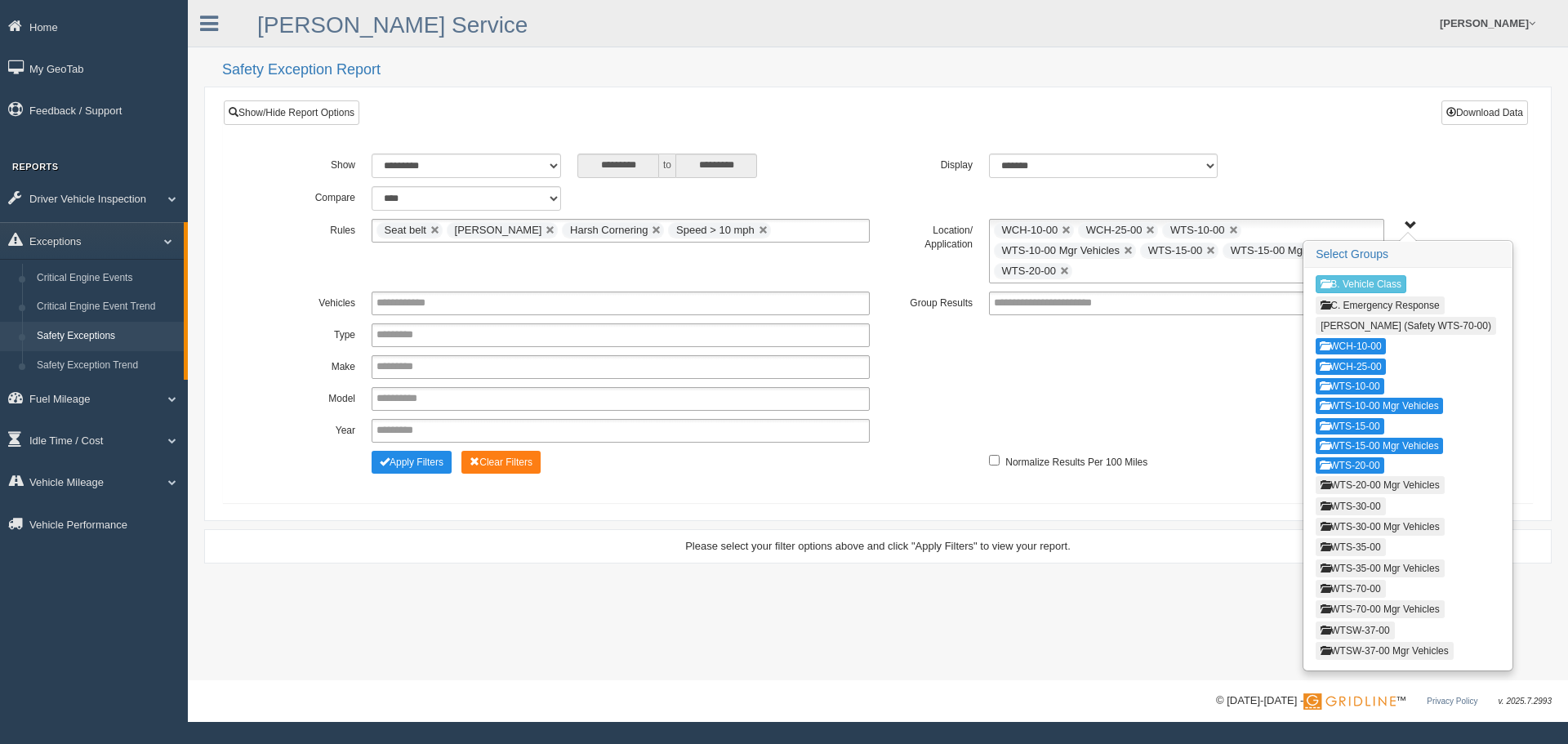
click at [1351, 487] on button "WTS-20-00 Mgr Vehicles" at bounding box center [1380, 485] width 129 height 18
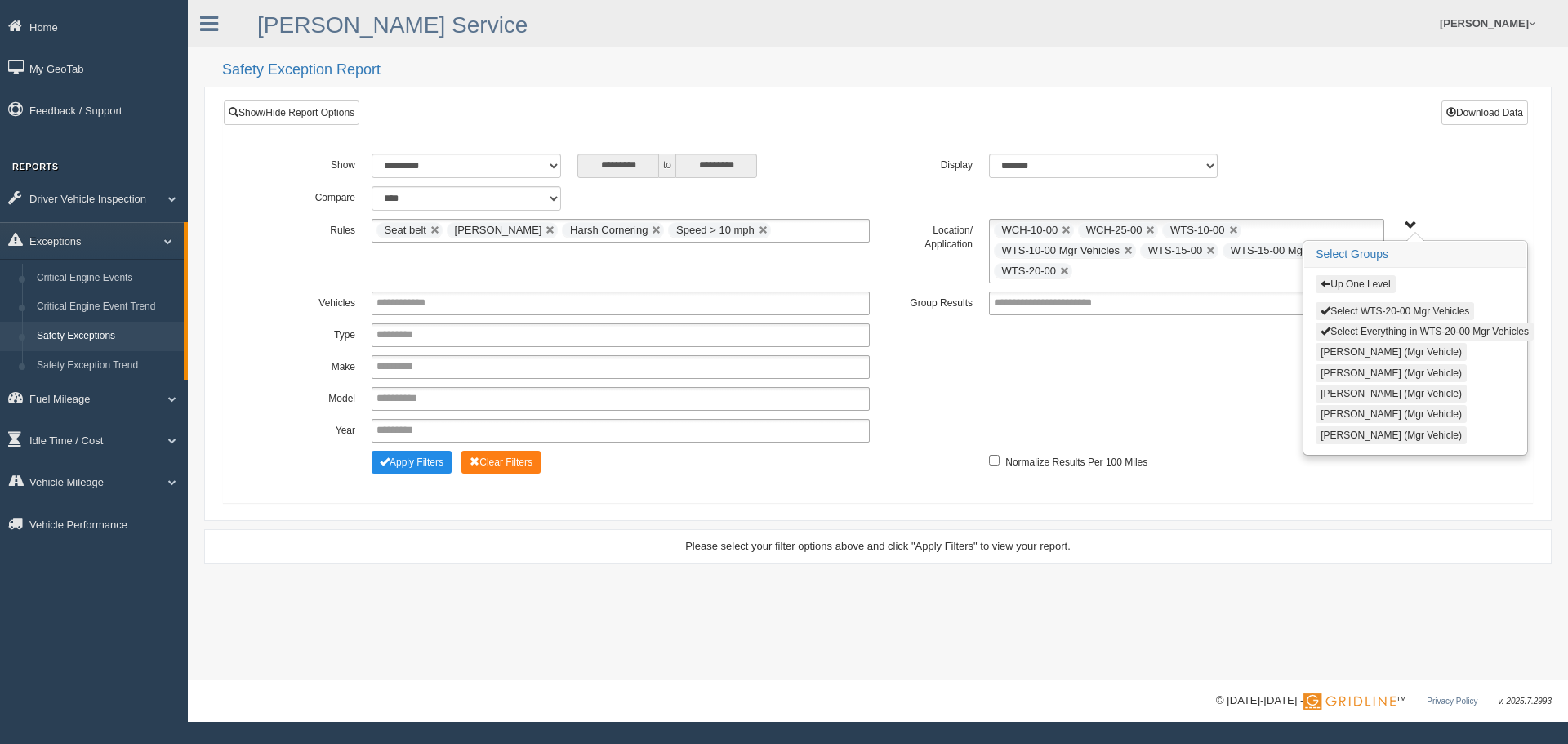
click at [1360, 311] on button "Select WTS-20-00 Mgr Vehicles" at bounding box center [1395, 311] width 159 height 18
click at [1361, 287] on button "Up One Level" at bounding box center [1355, 284] width 79 height 18
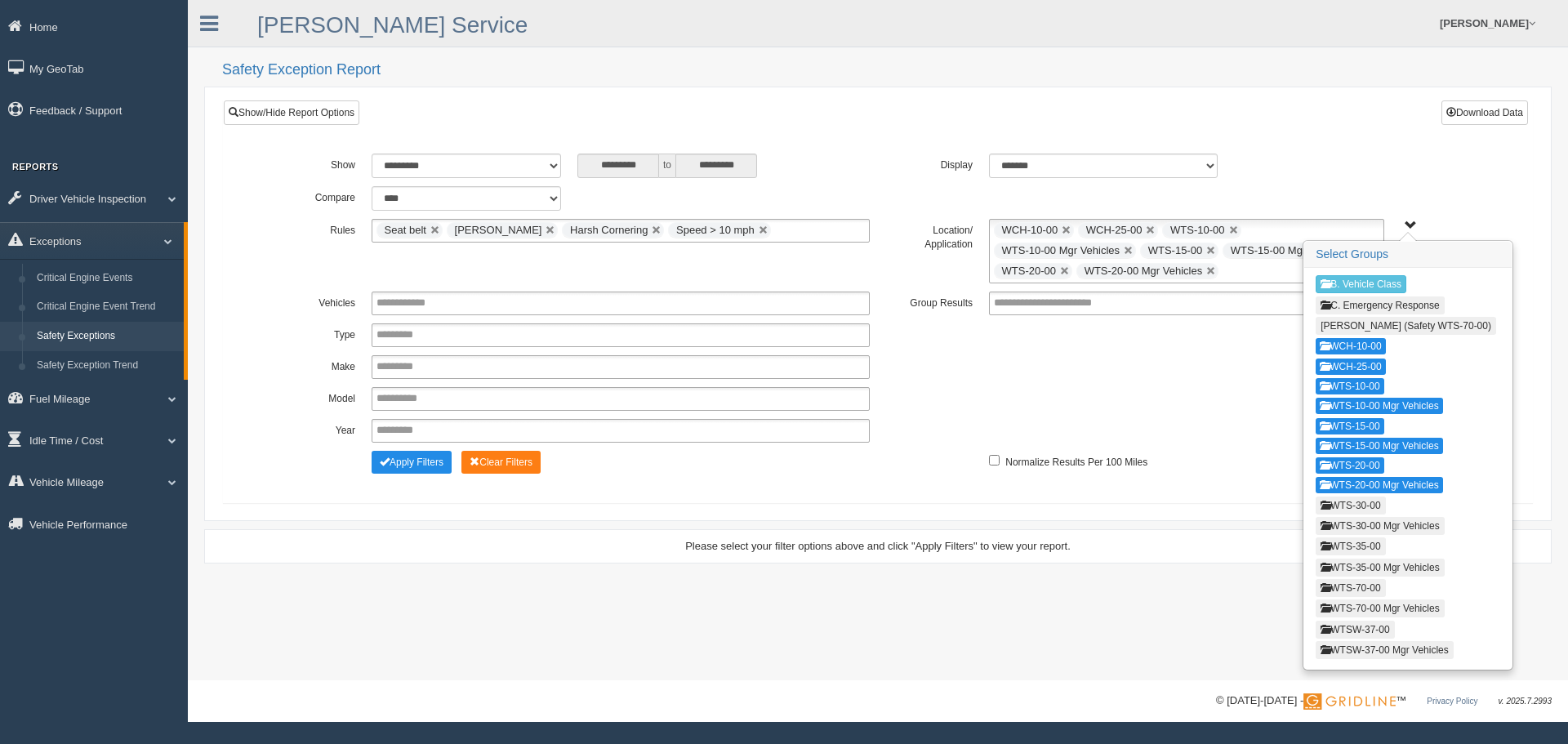
click at [1353, 507] on button "WTS-30-00" at bounding box center [1350, 505] width 69 height 18
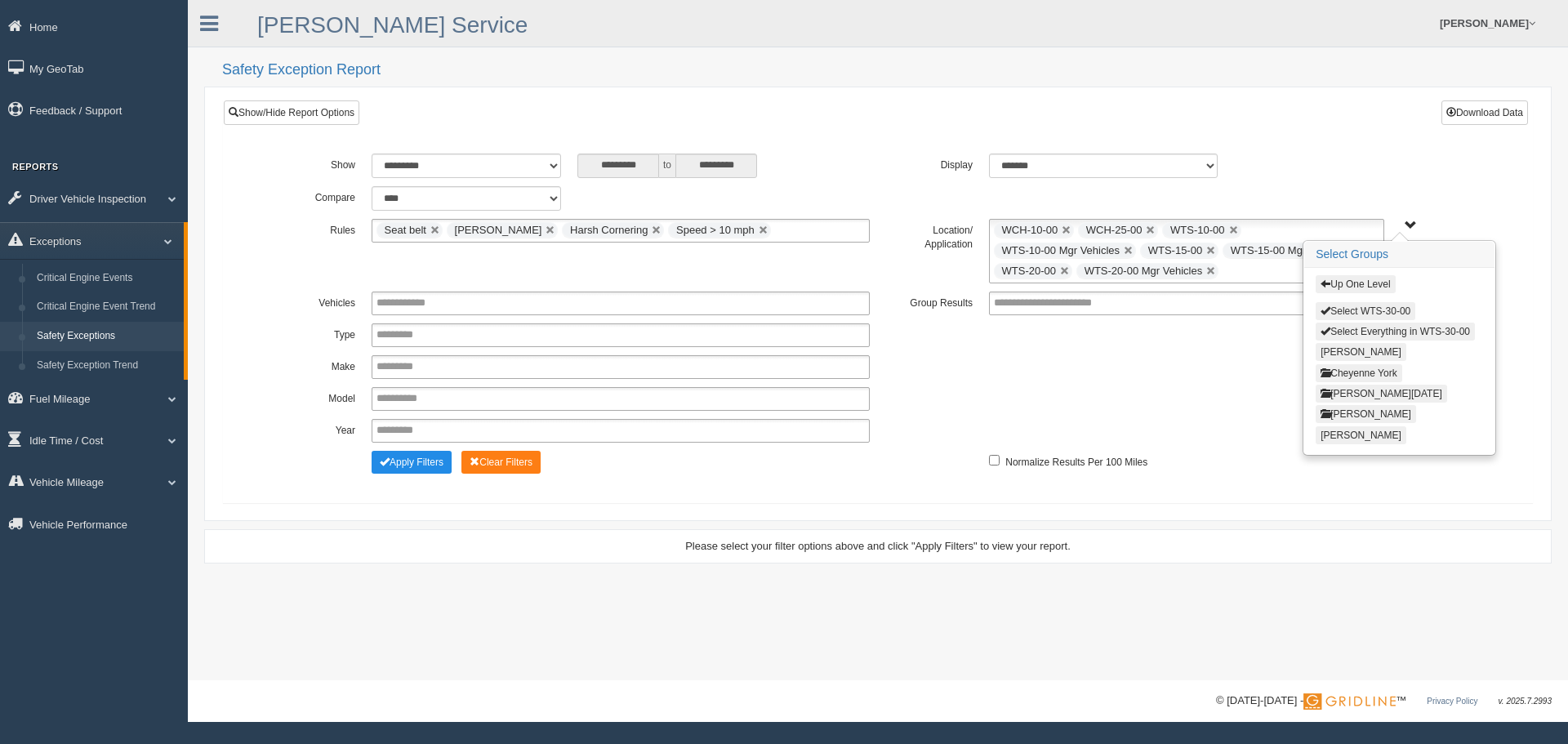
click at [1374, 312] on button "Select WTS-30-00" at bounding box center [1365, 311] width 99 height 18
click at [1371, 287] on button "Up One Level" at bounding box center [1355, 284] width 79 height 18
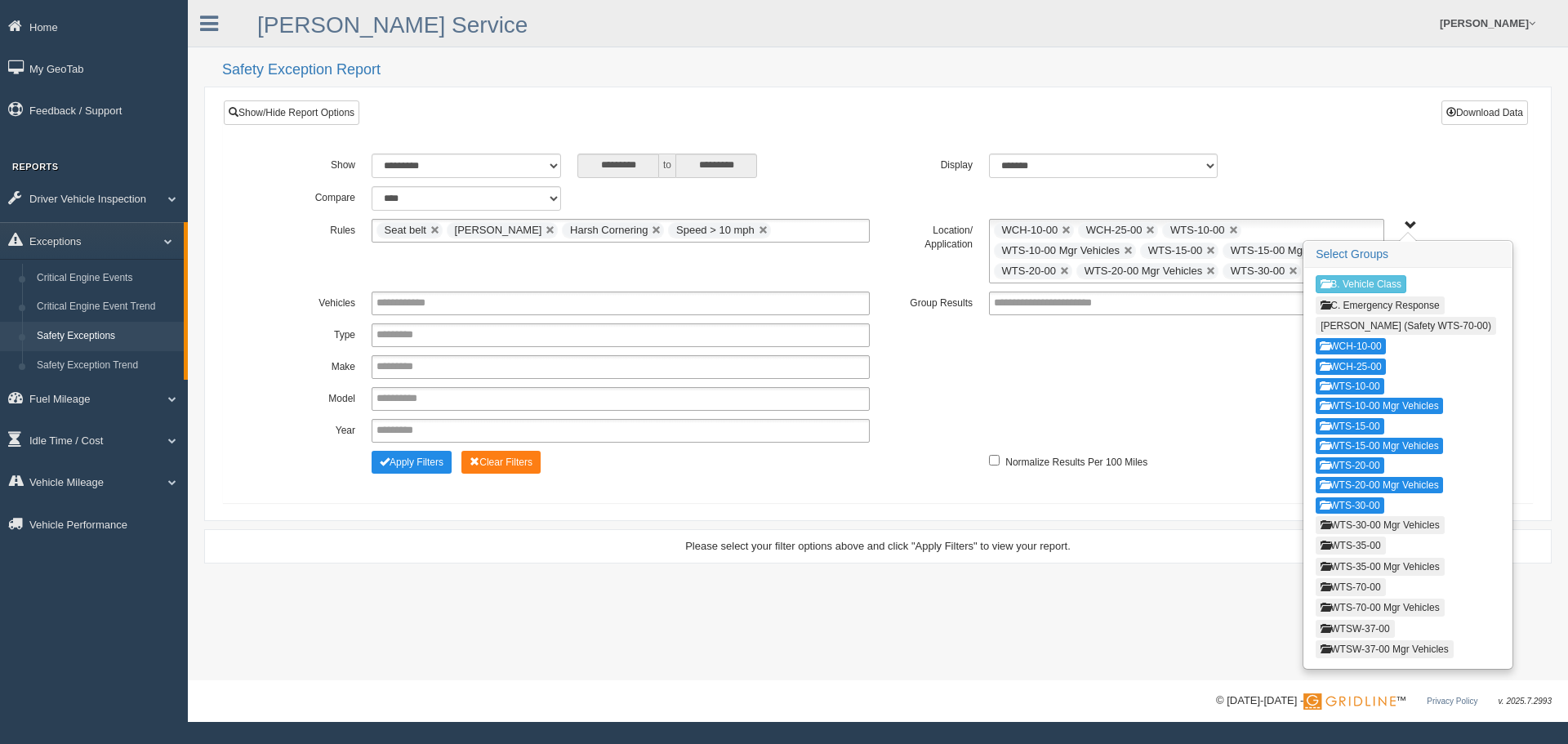
click at [1358, 521] on button "WTS-30-00 Mgr Vehicles" at bounding box center [1380, 525] width 129 height 18
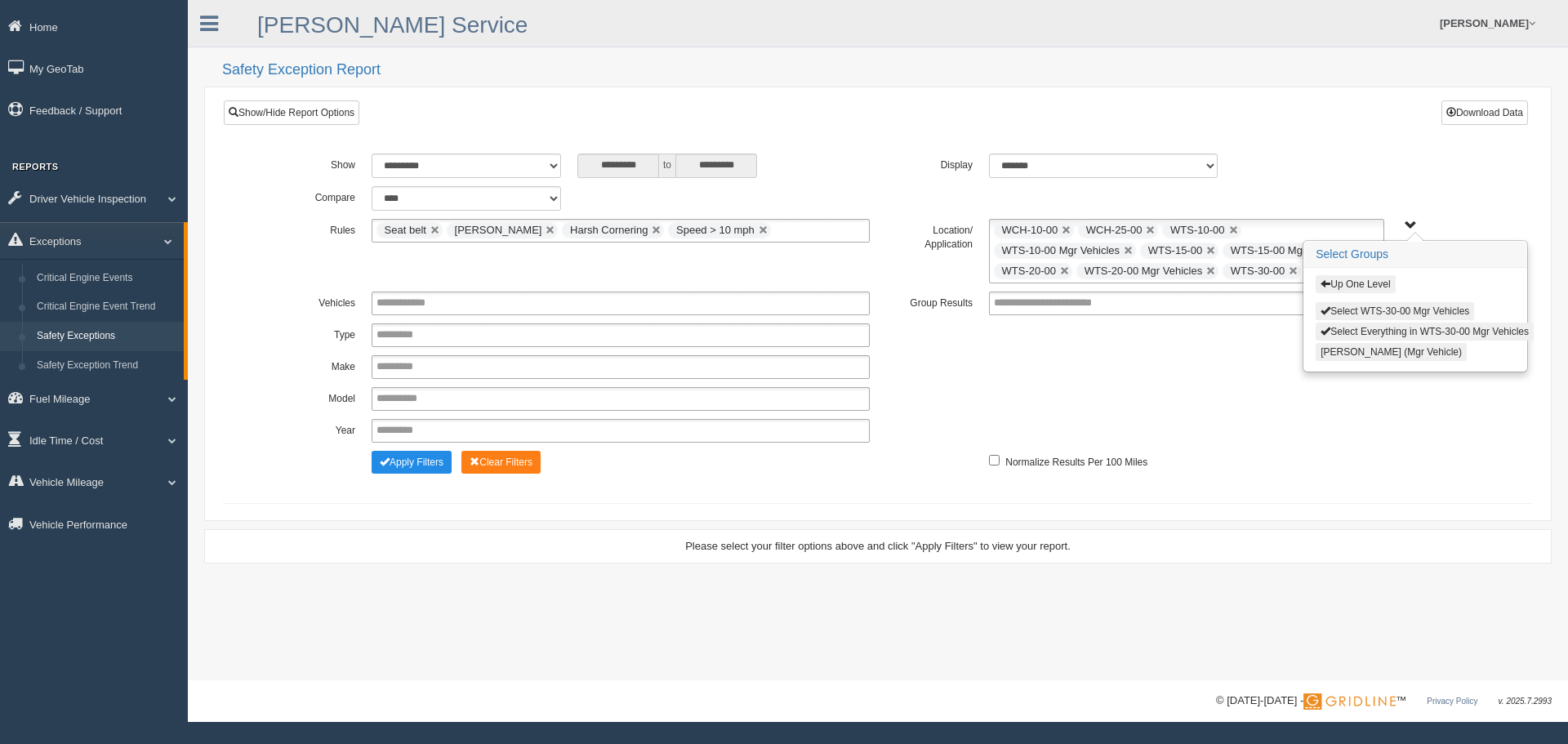
click at [1382, 307] on button "Select WTS-30-00 Mgr Vehicles" at bounding box center [1395, 311] width 159 height 18
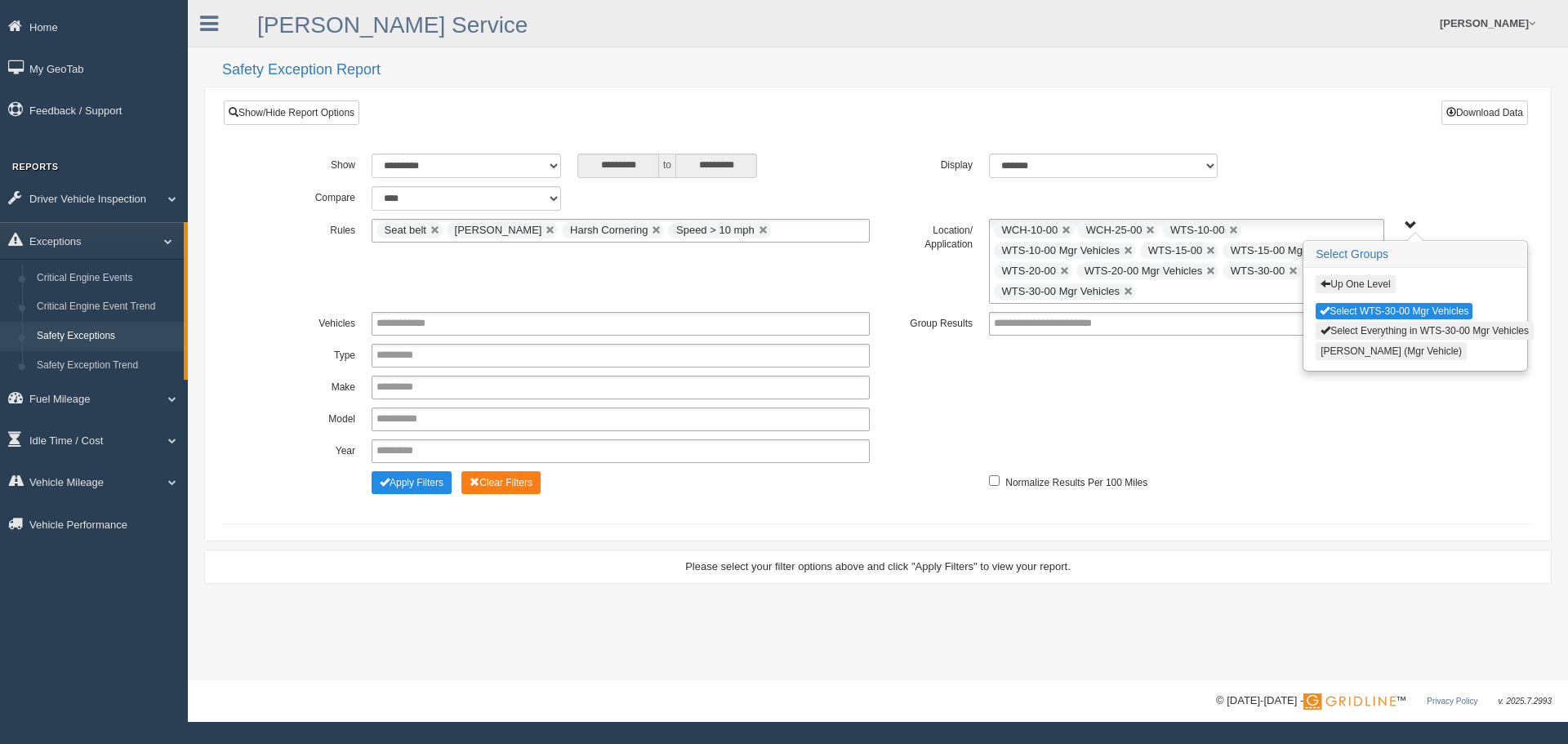
click at [1378, 288] on button "Up One Level" at bounding box center [1355, 284] width 79 height 18
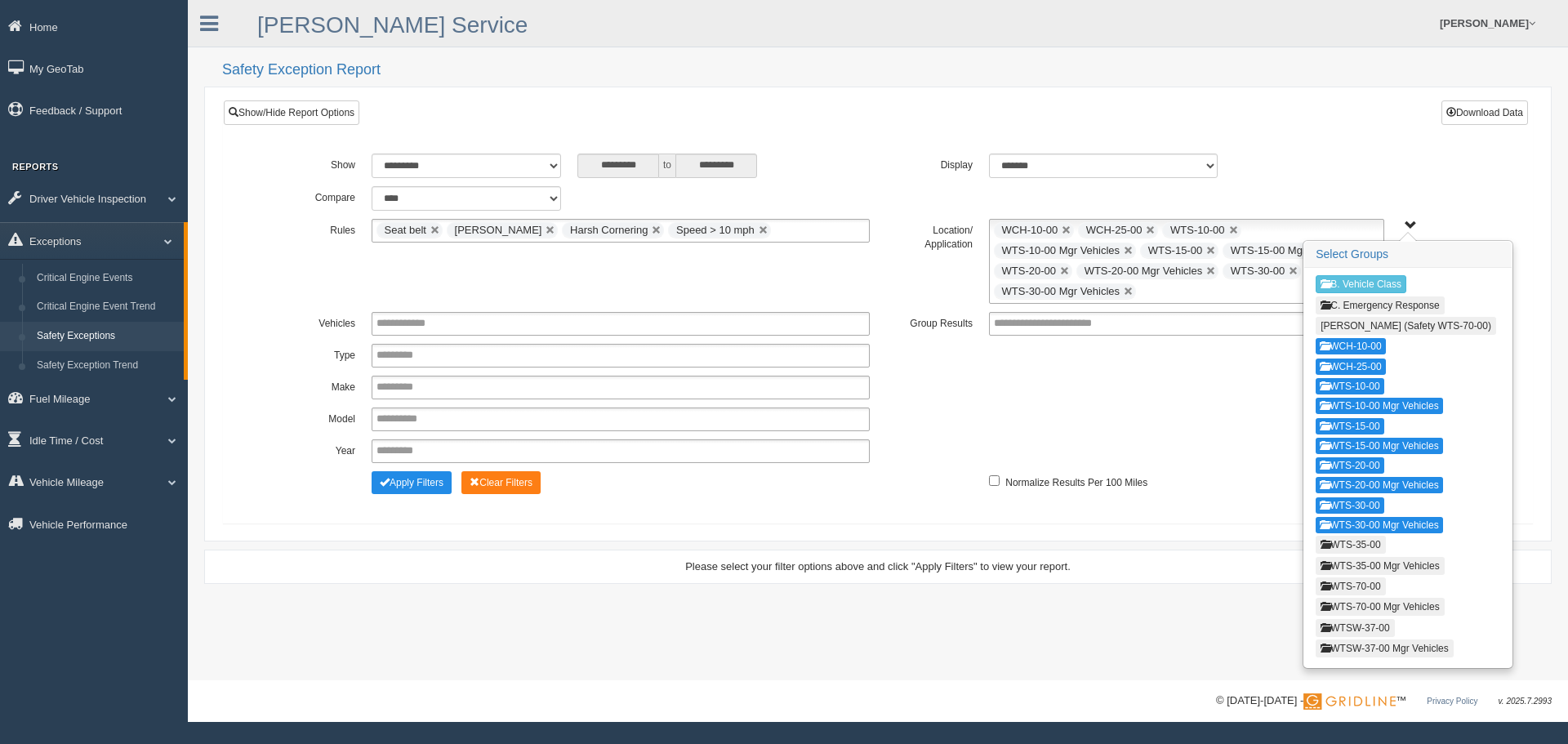
click at [1369, 542] on button "WTS-35-00" at bounding box center [1350, 544] width 69 height 18
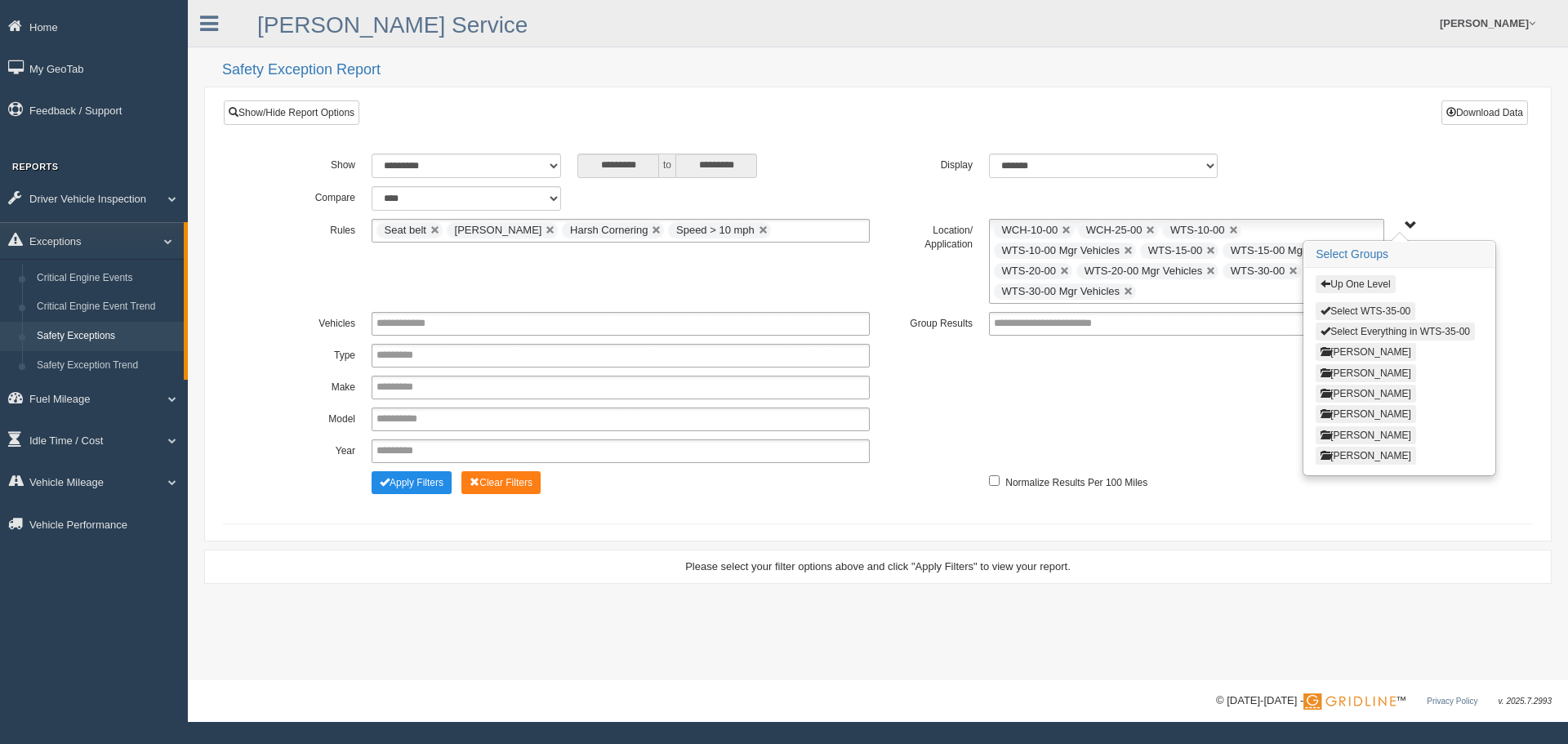
click at [1368, 308] on button "Select WTS-35-00" at bounding box center [1365, 311] width 99 height 18
click at [1366, 286] on button "Up One Level" at bounding box center [1355, 284] width 79 height 18
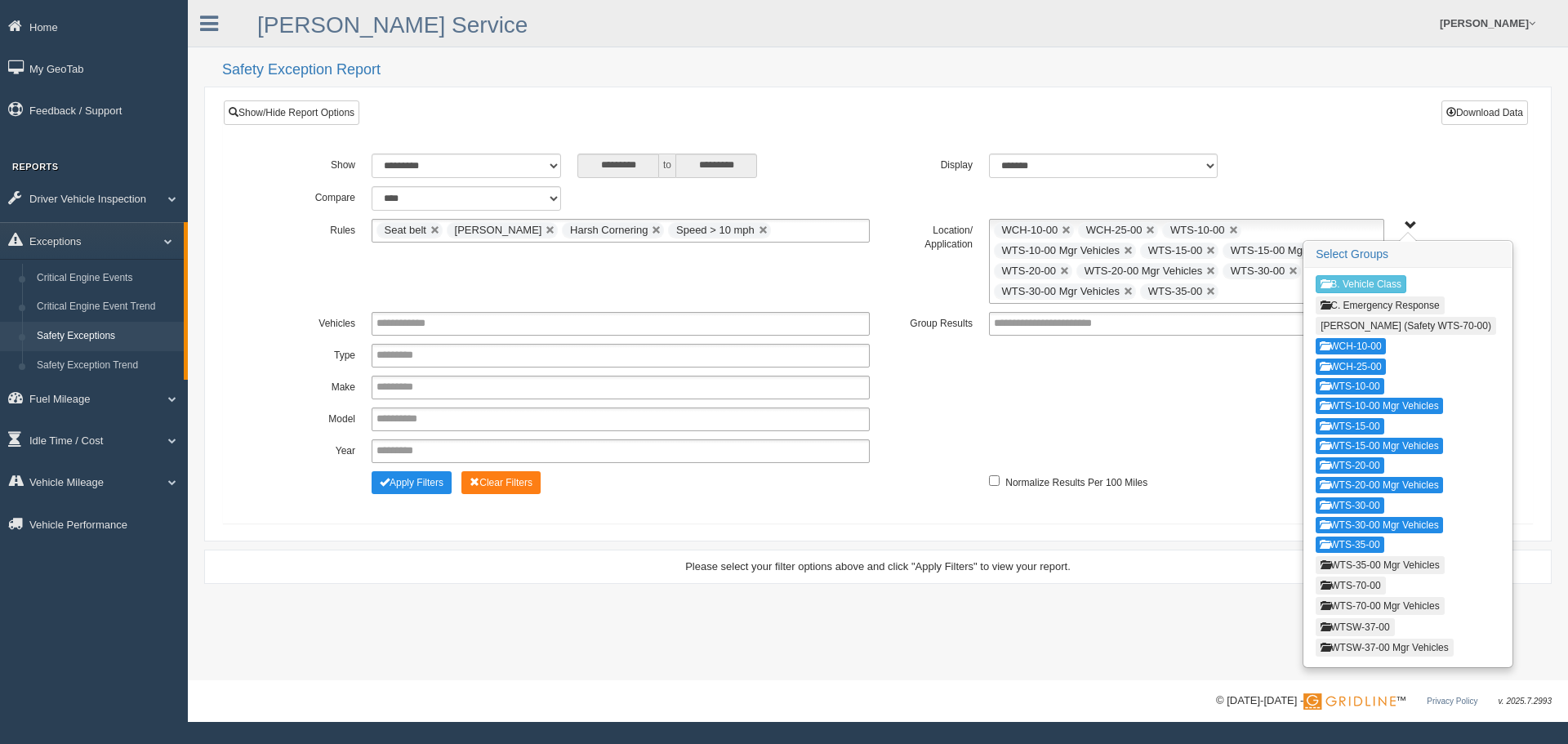
click at [1337, 566] on button "WTS-35-00 Mgr Vehicles" at bounding box center [1380, 565] width 129 height 18
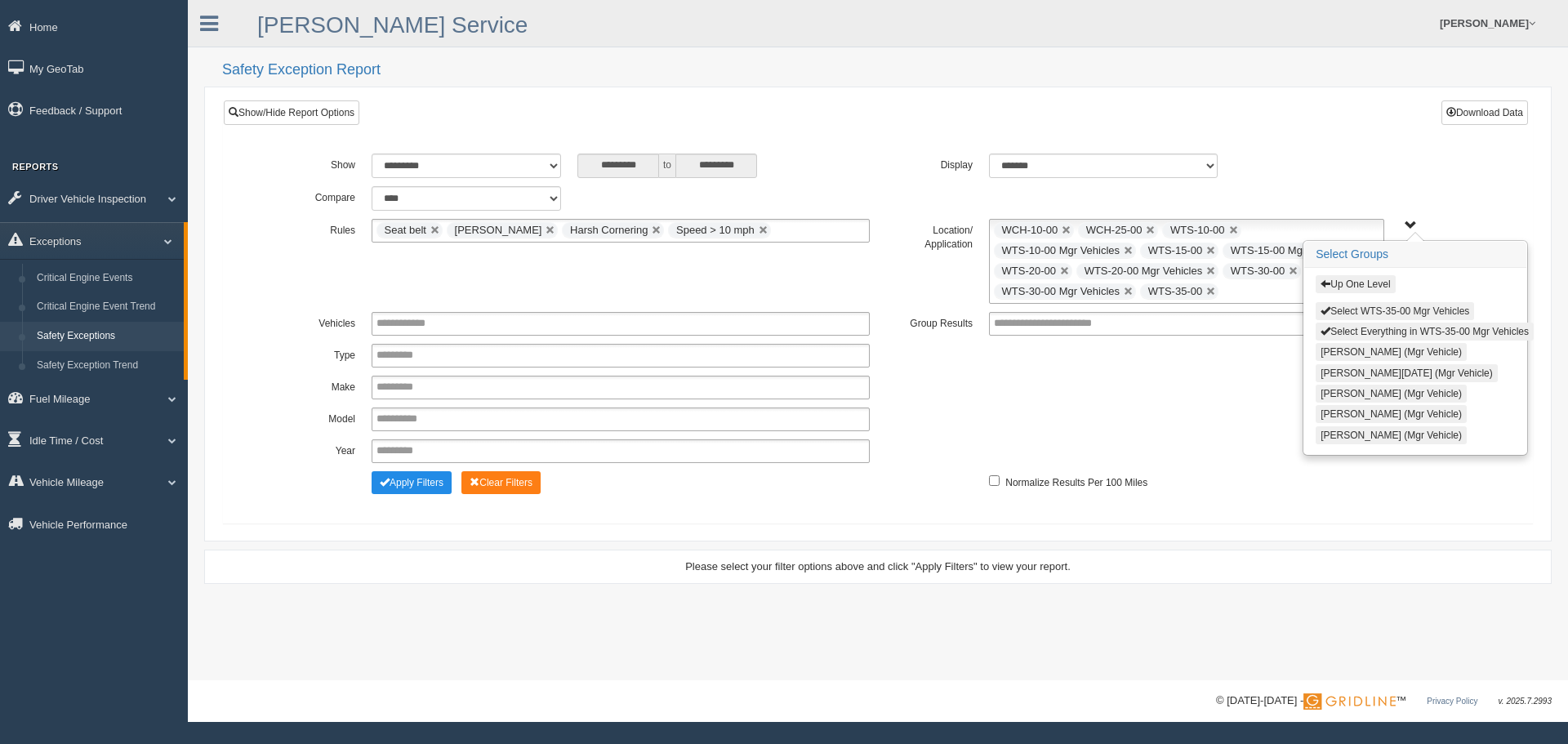
click at [1364, 307] on button "Select WTS-35-00 Mgr Vehicles" at bounding box center [1395, 311] width 159 height 18
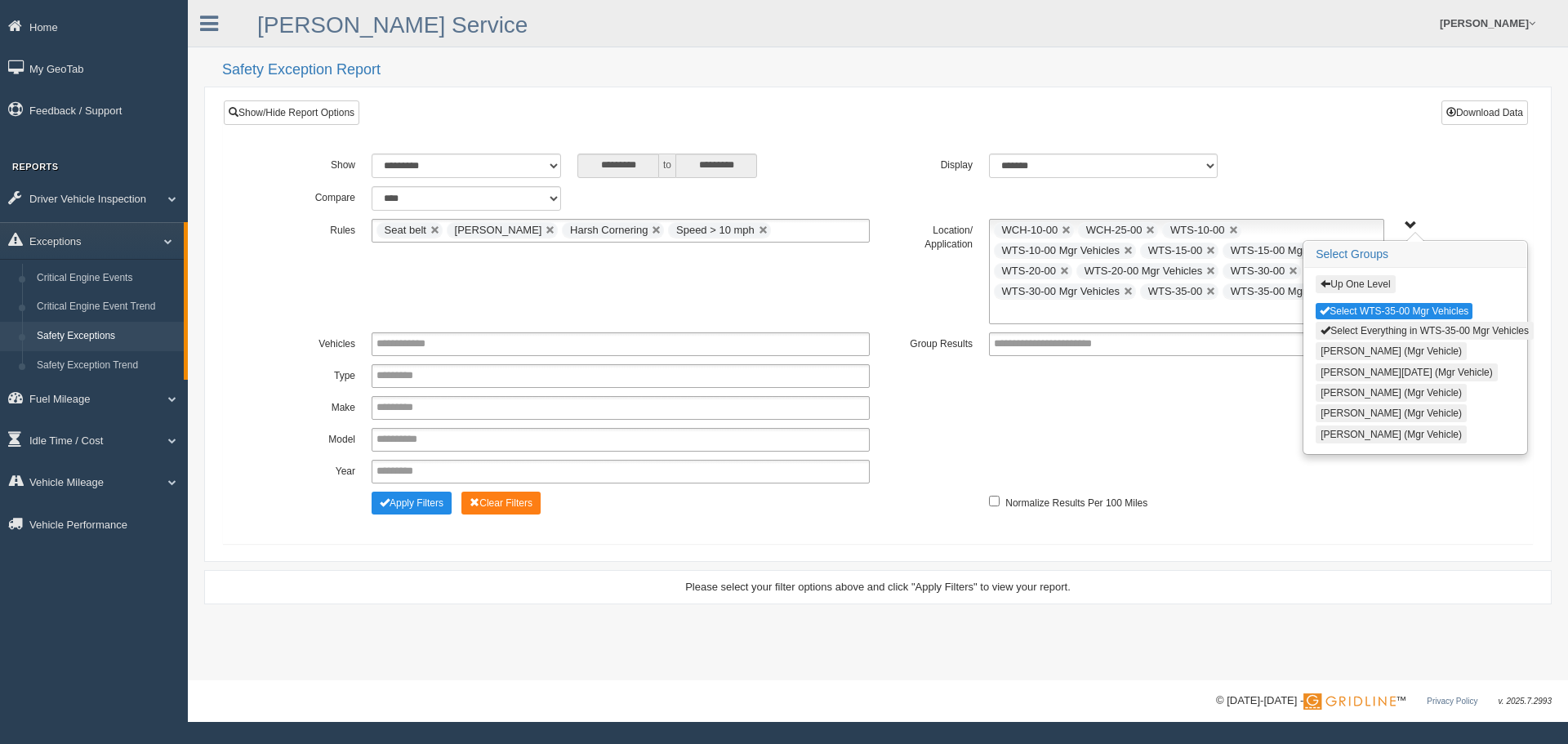
click at [1366, 290] on button "Up One Level" at bounding box center [1355, 284] width 79 height 18
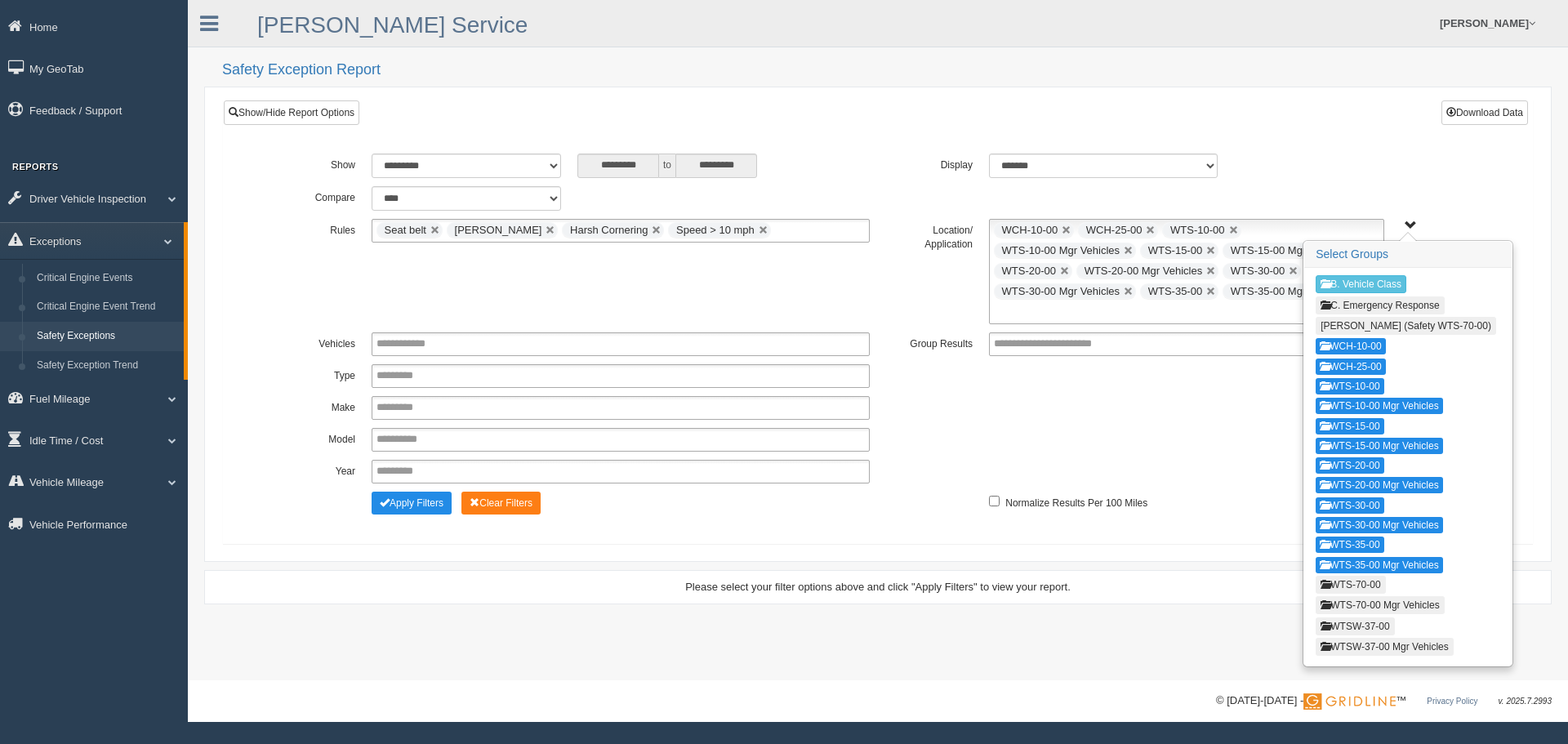
click at [1344, 584] on button "WTS-70-00" at bounding box center [1350, 584] width 69 height 18
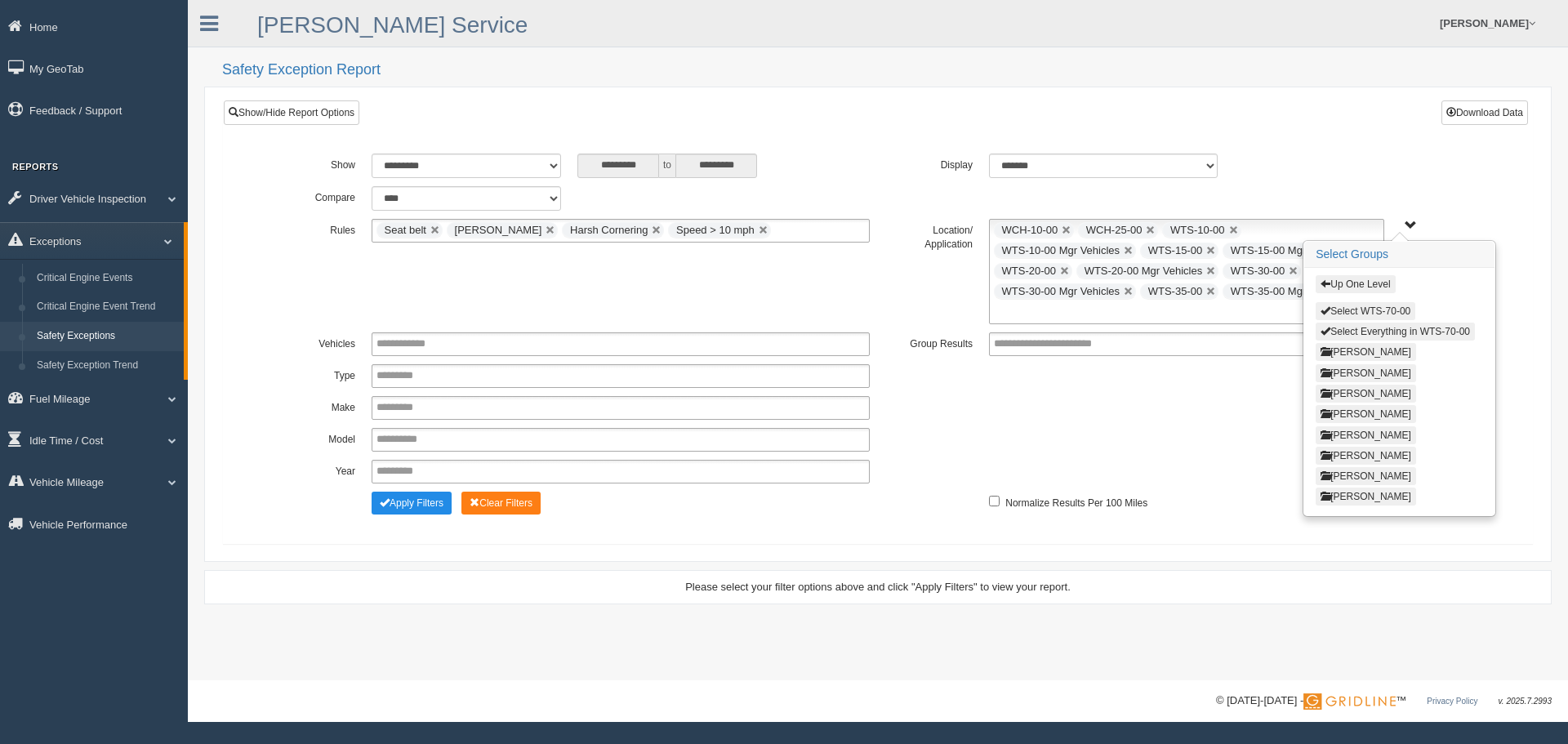
click at [1366, 310] on button "Select WTS-70-00" at bounding box center [1365, 311] width 99 height 18
click at [1362, 290] on button "Up One Level" at bounding box center [1355, 284] width 79 height 18
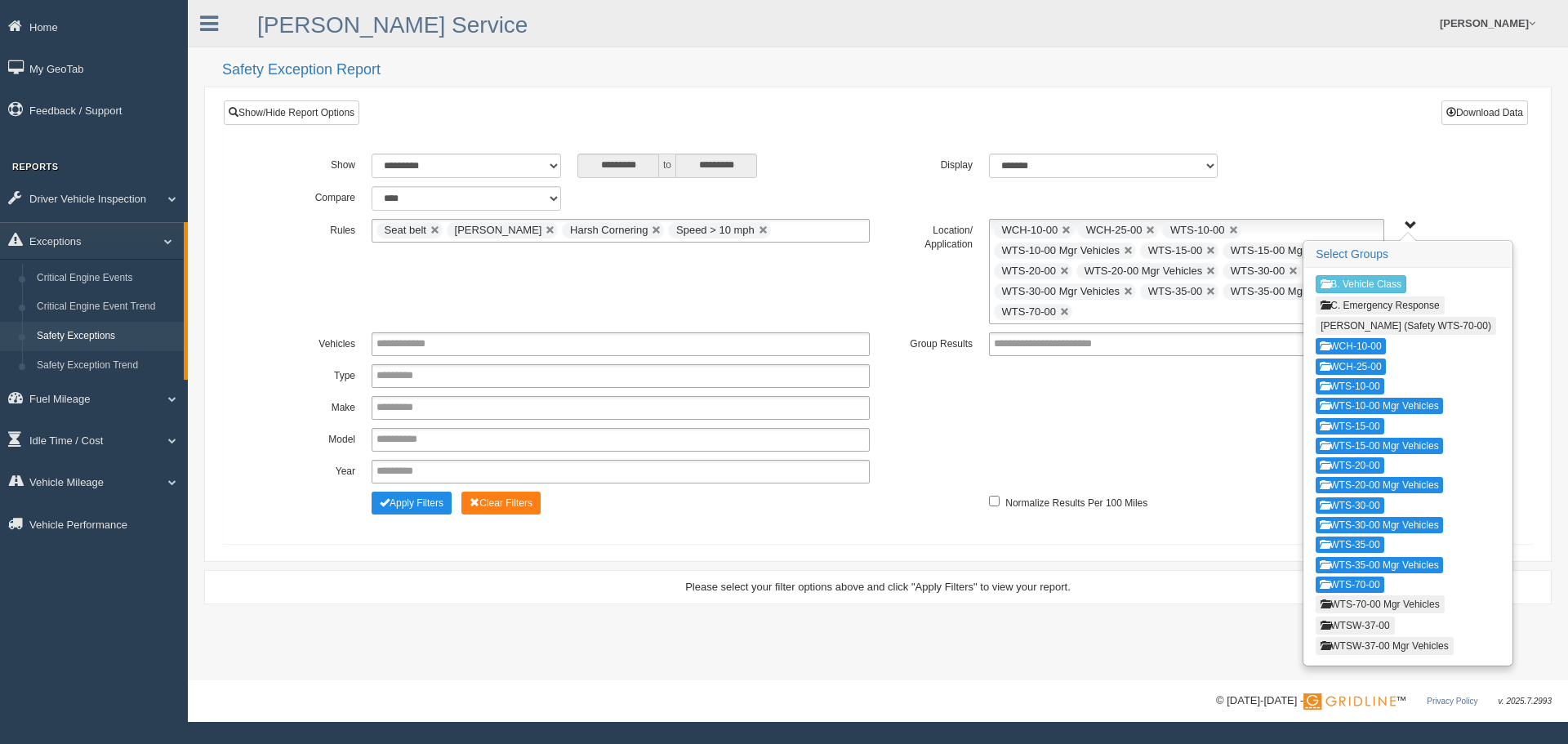
click at [1336, 610] on button "WTS-70-00 Mgr Vehicles" at bounding box center [1380, 604] width 129 height 18
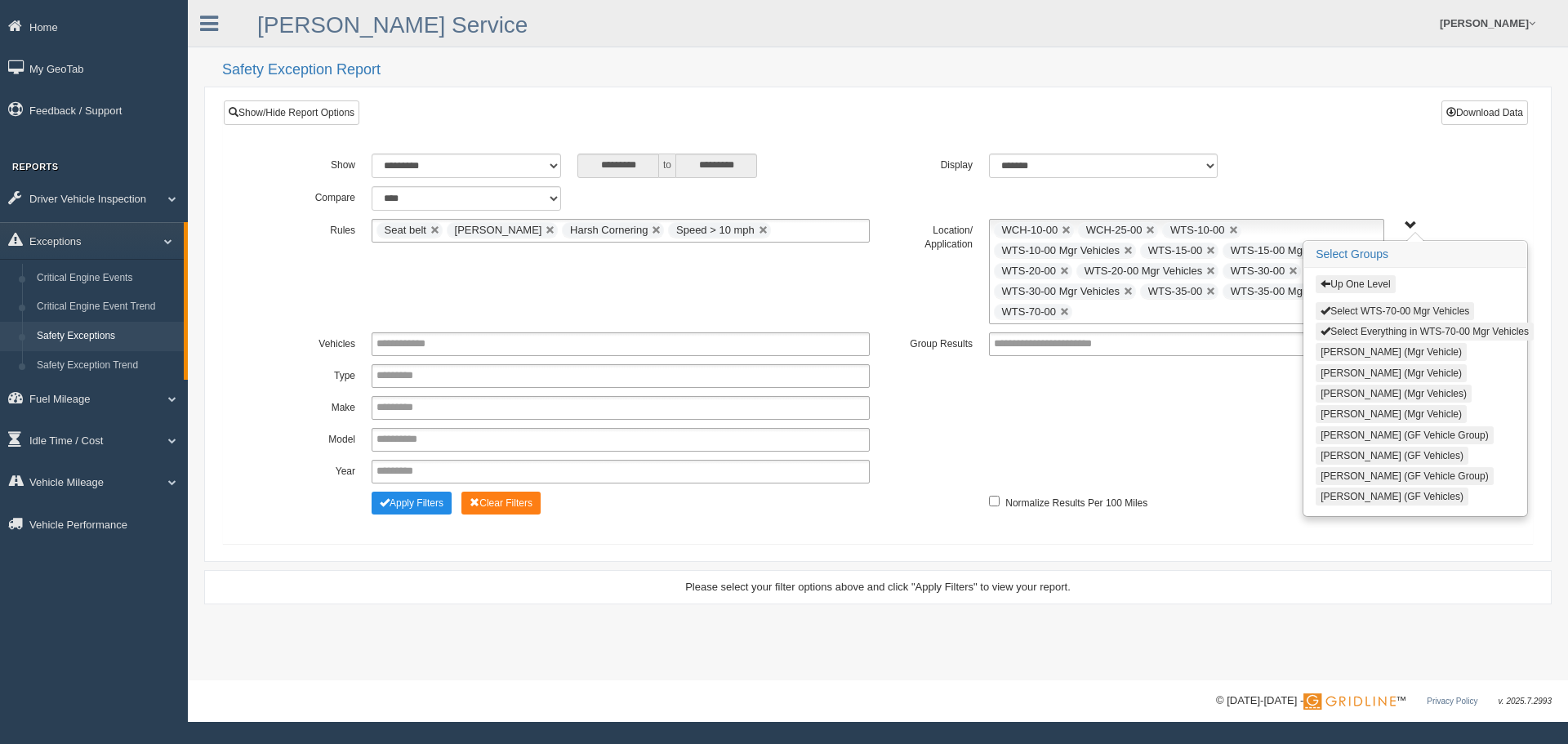
click at [1377, 302] on button "Select WTS-70-00 Mgr Vehicles" at bounding box center [1395, 311] width 159 height 18
click at [1377, 289] on button "Up One Level" at bounding box center [1355, 284] width 79 height 18
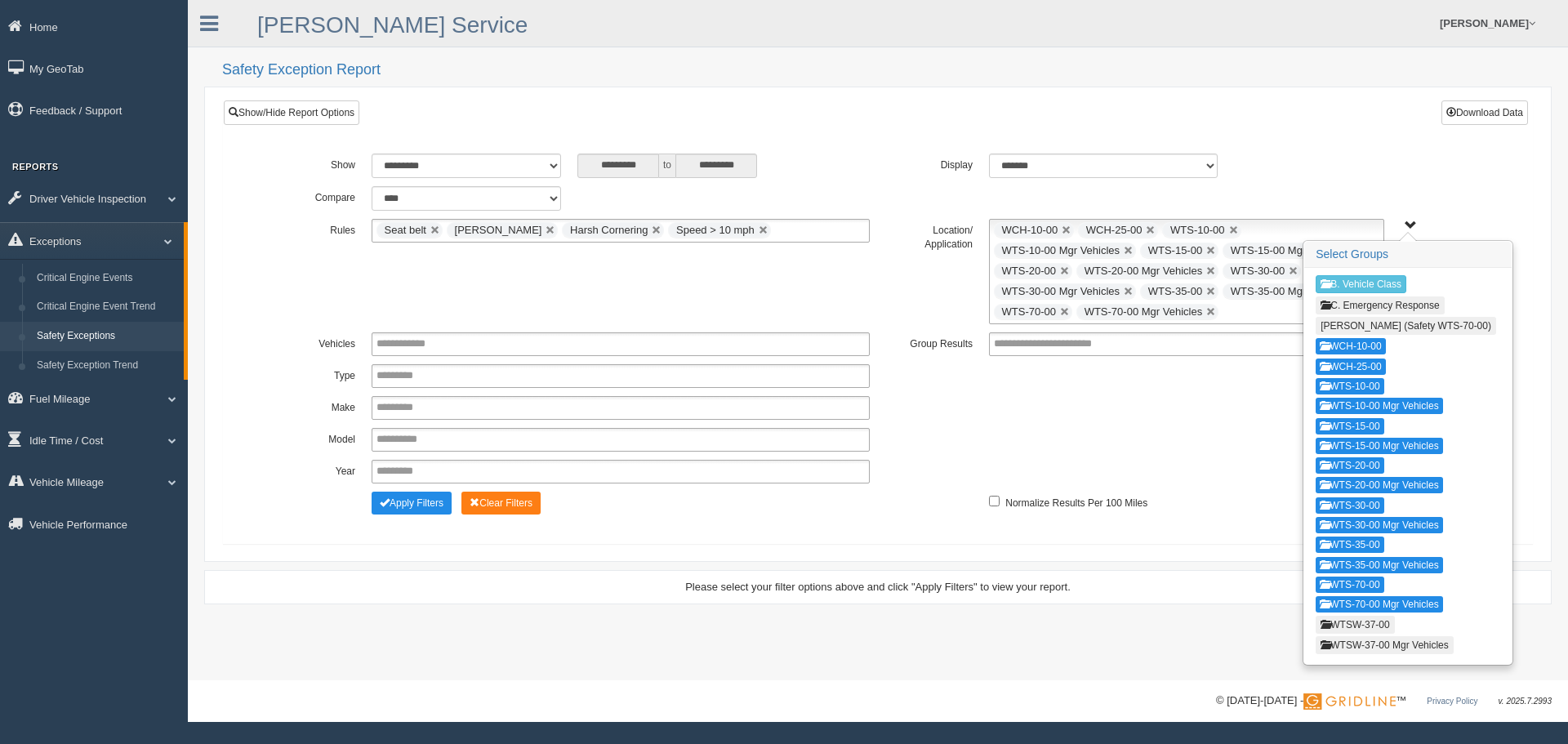
click at [1346, 621] on button "WTSW-37-00" at bounding box center [1355, 624] width 78 height 18
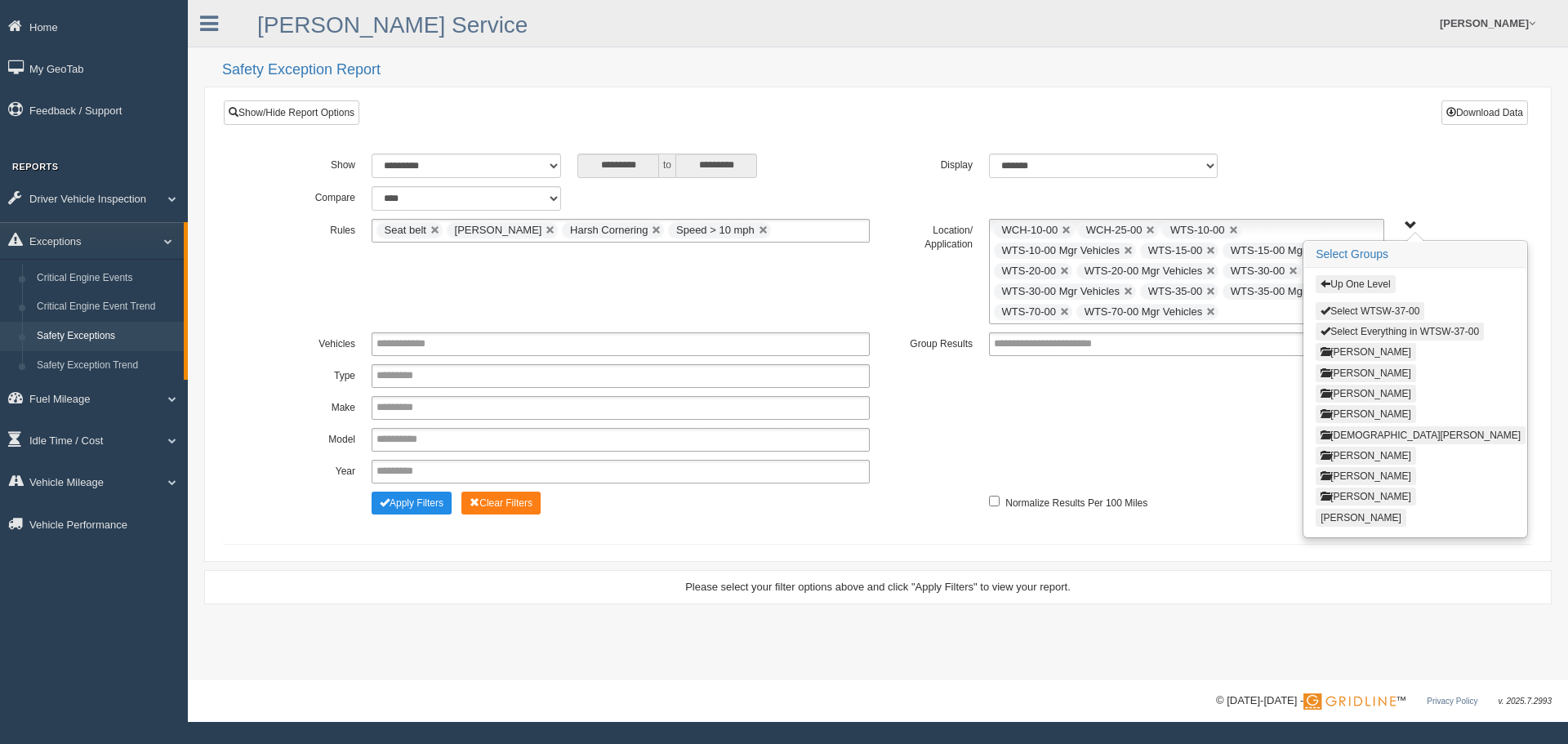
click at [1373, 307] on button "Select WTSW-37-00" at bounding box center [1369, 311] width 108 height 18
click at [1365, 287] on button "Up One Level" at bounding box center [1355, 284] width 79 height 18
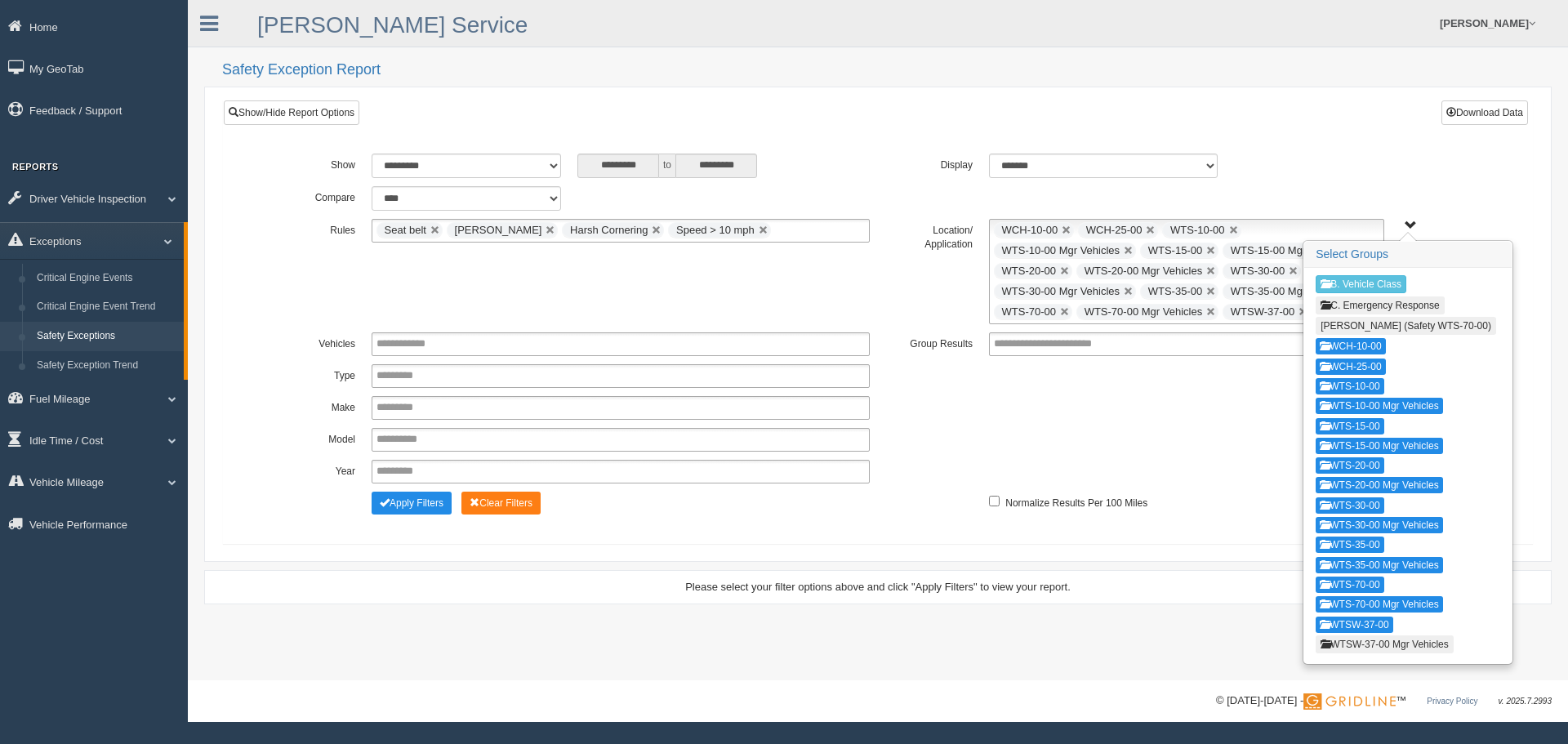
click at [1370, 640] on button "WTSW-37-00 Mgr Vehicles" at bounding box center [1385, 644] width 138 height 18
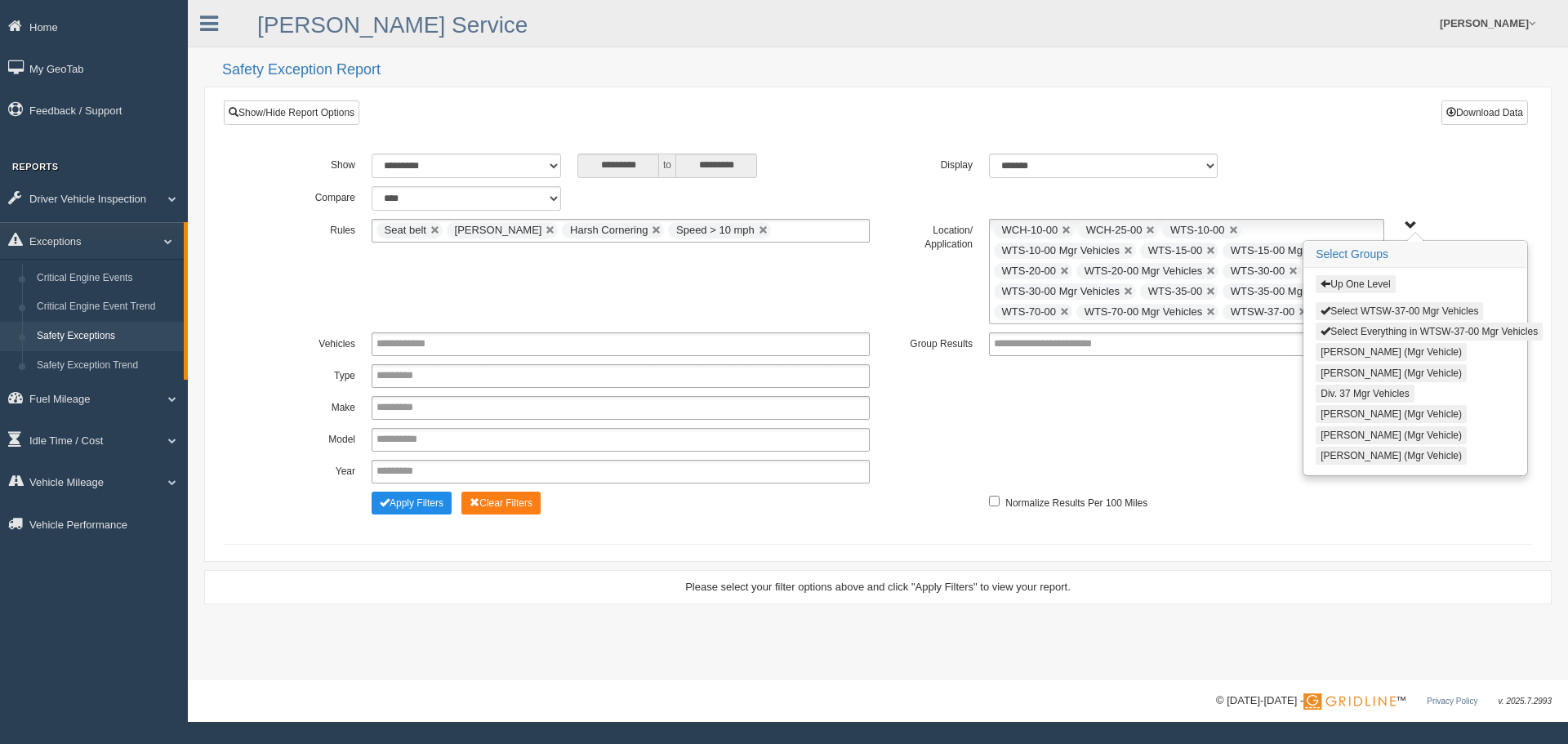
click at [1381, 304] on button "Select WTSW-37-00 Mgr Vehicles" at bounding box center [1400, 311] width 168 height 18
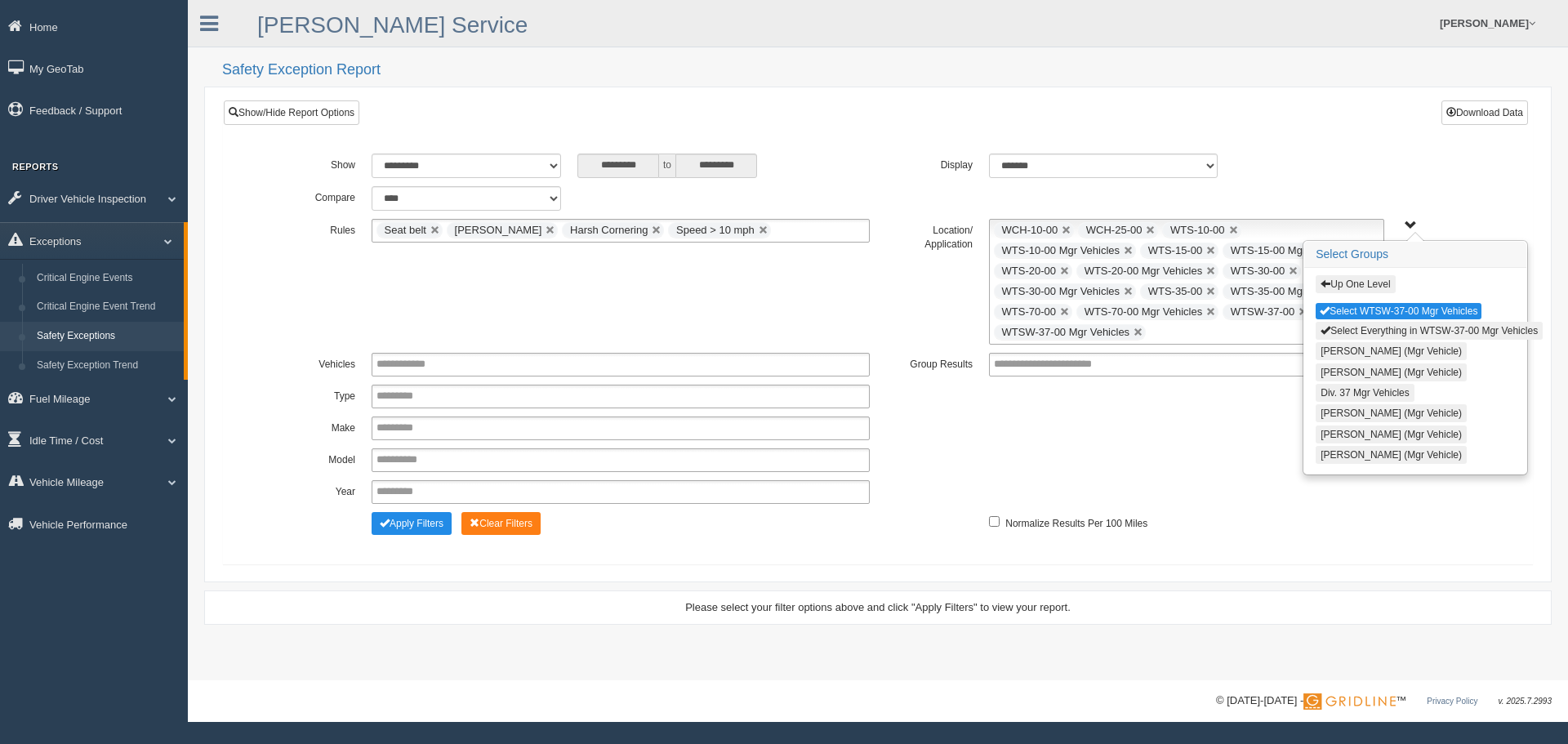
click at [1379, 289] on button "Up One Level" at bounding box center [1355, 284] width 79 height 18
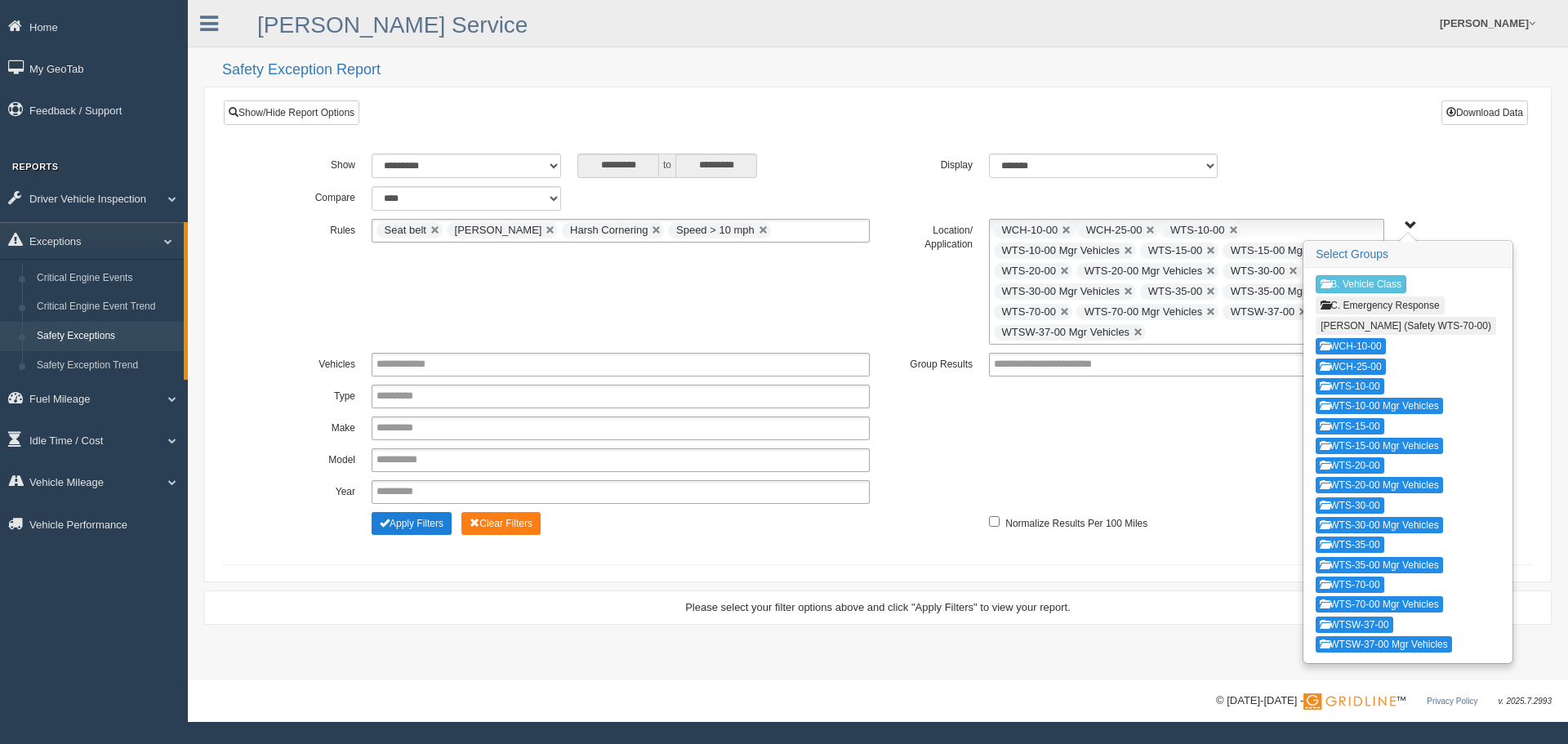
click at [396, 518] on button "Apply Filters" at bounding box center [411, 523] width 80 height 22
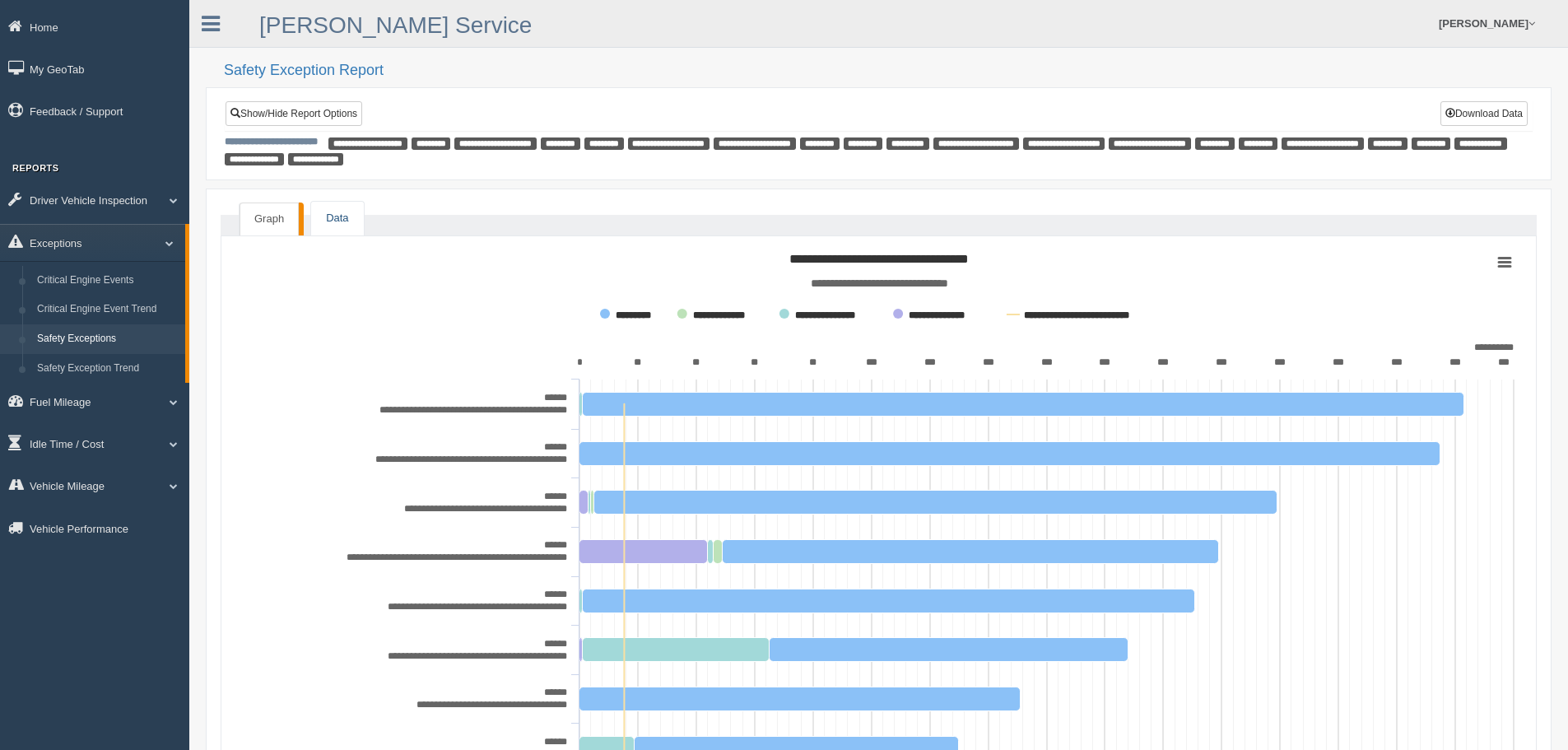
click at [332, 221] on link "Data" at bounding box center [337, 218] width 52 height 33
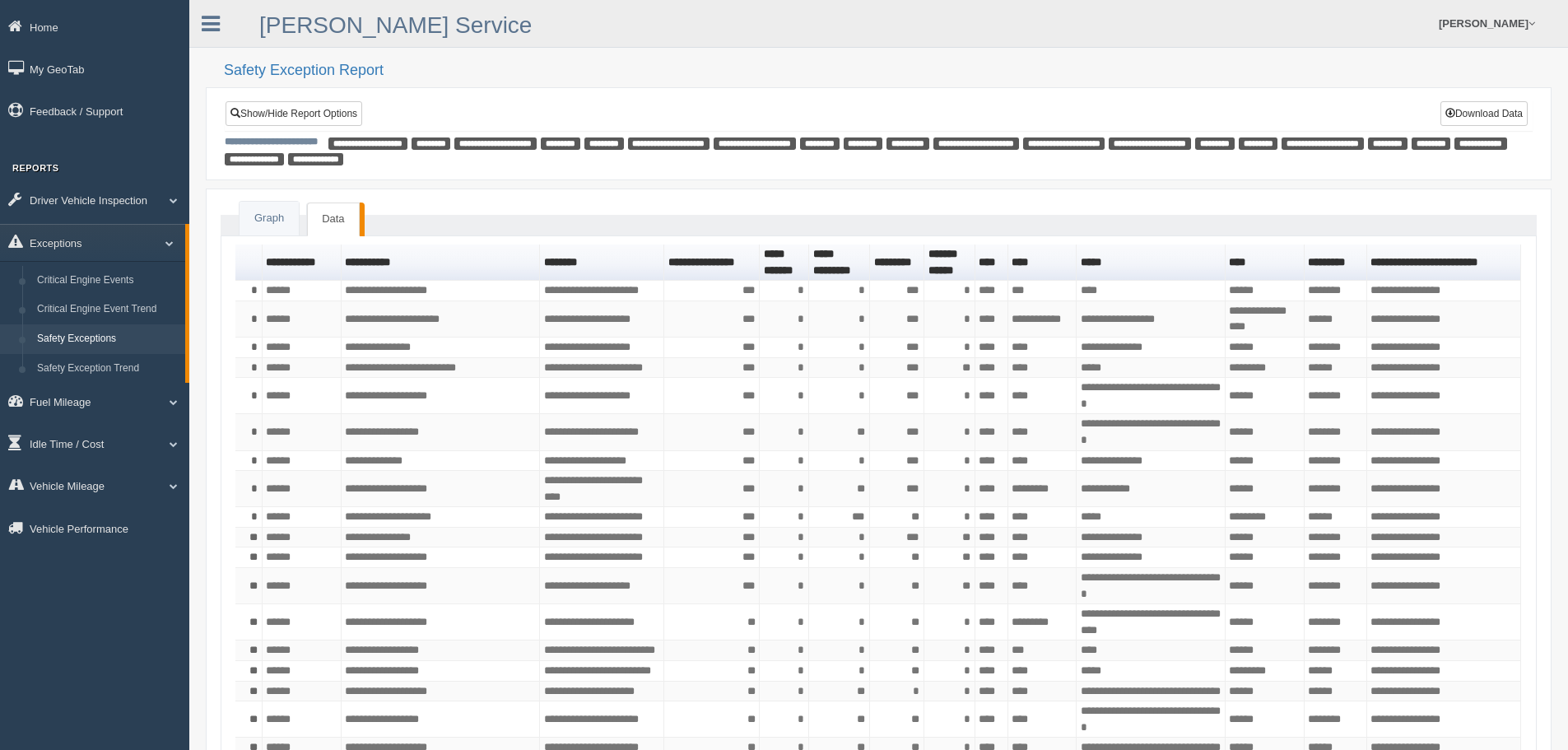
click at [333, 218] on link "Data" at bounding box center [333, 219] width 52 height 33
click at [273, 211] on link "Graph" at bounding box center [269, 218] width 59 height 33
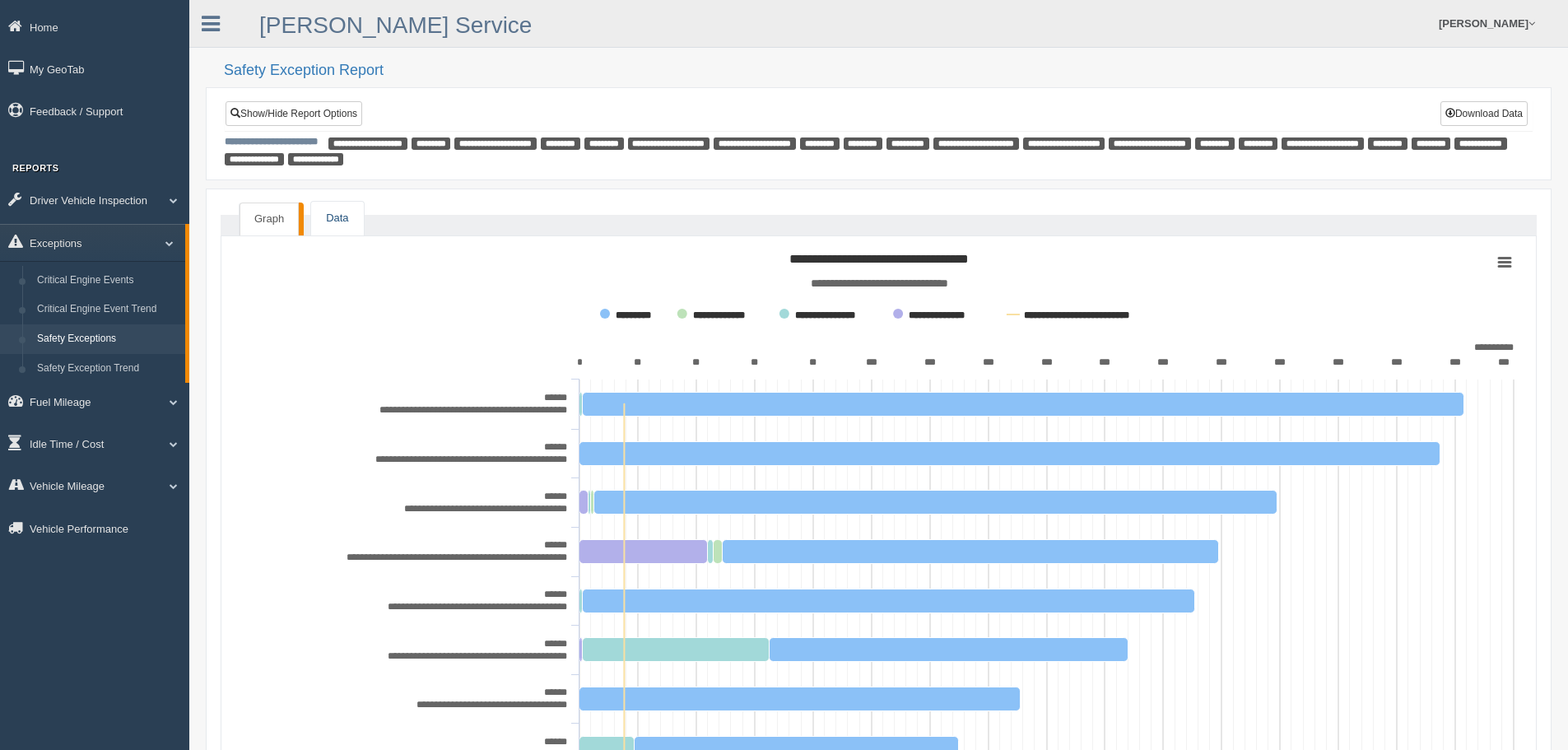
click at [334, 217] on link "Data" at bounding box center [337, 218] width 52 height 33
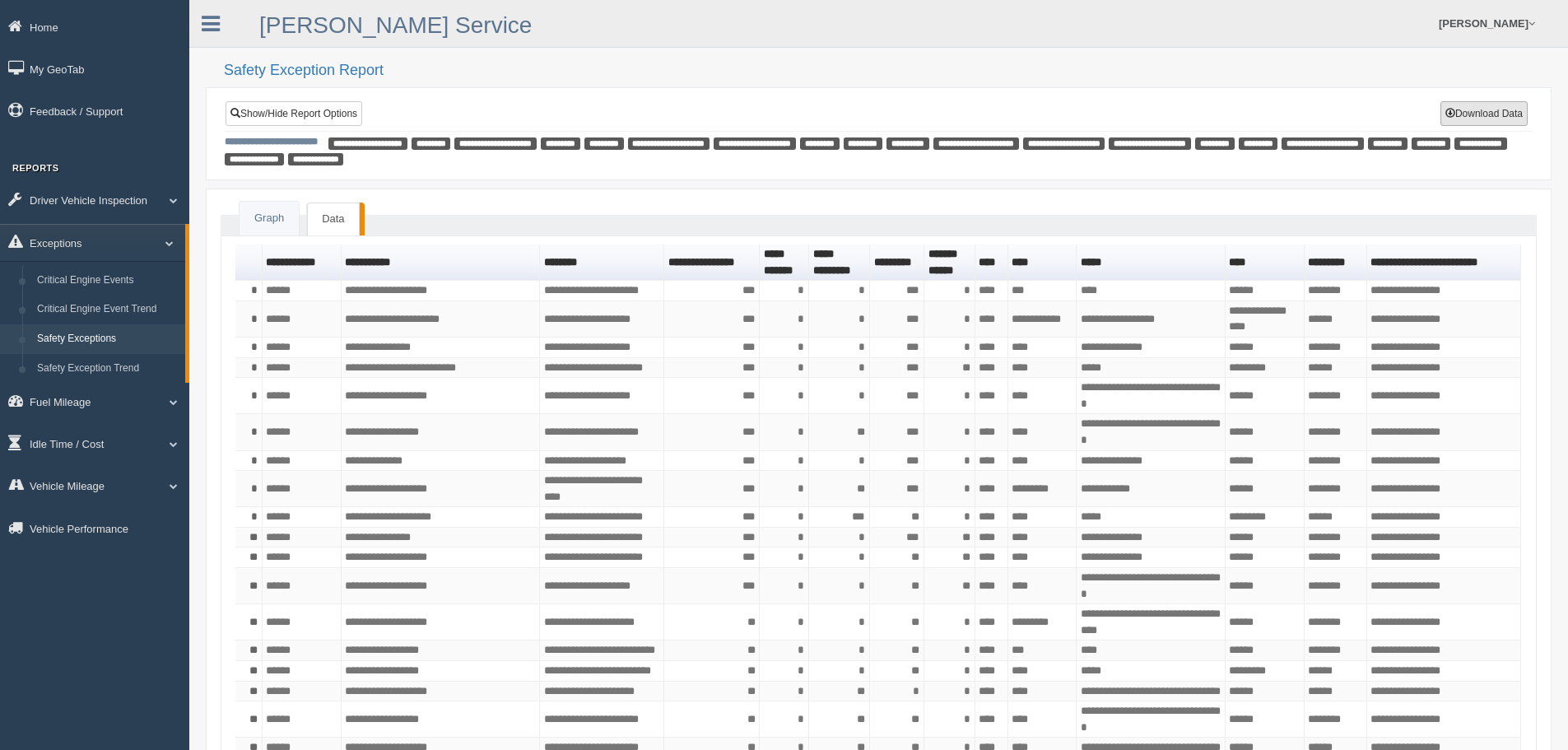
click at [1452, 112] on span at bounding box center [1450, 113] width 10 height 10
